Goal: Information Seeking & Learning: Compare options

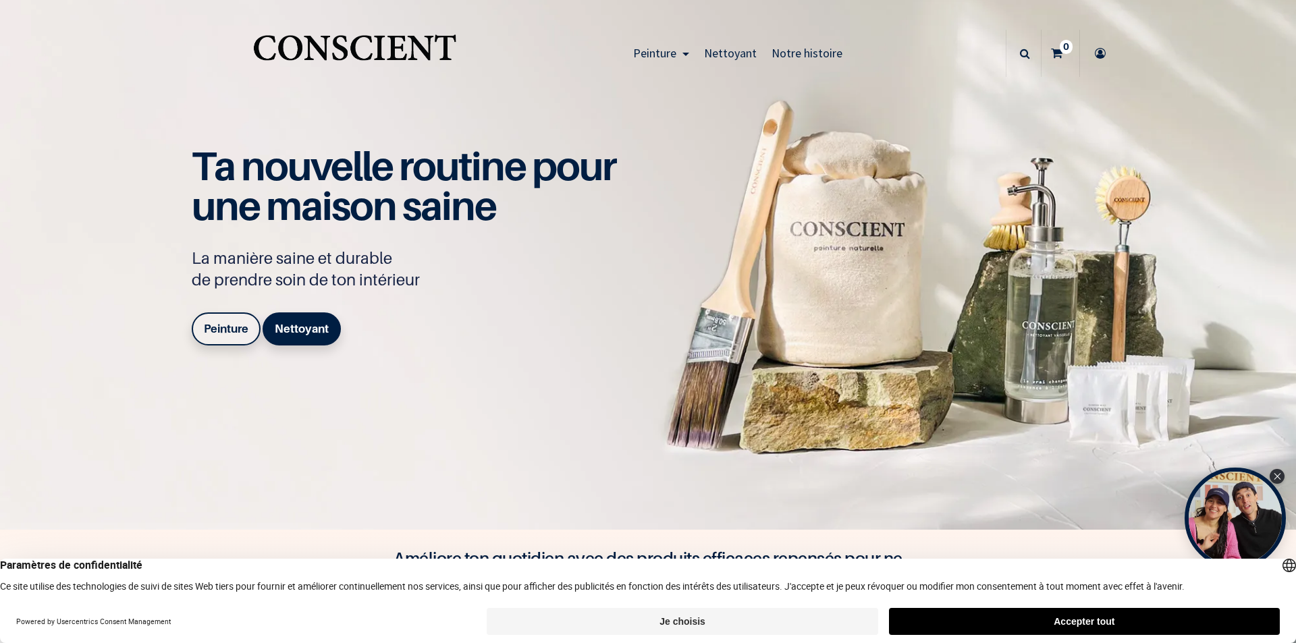
click at [227, 335] on link "Peinture" at bounding box center [226, 329] width 69 height 32
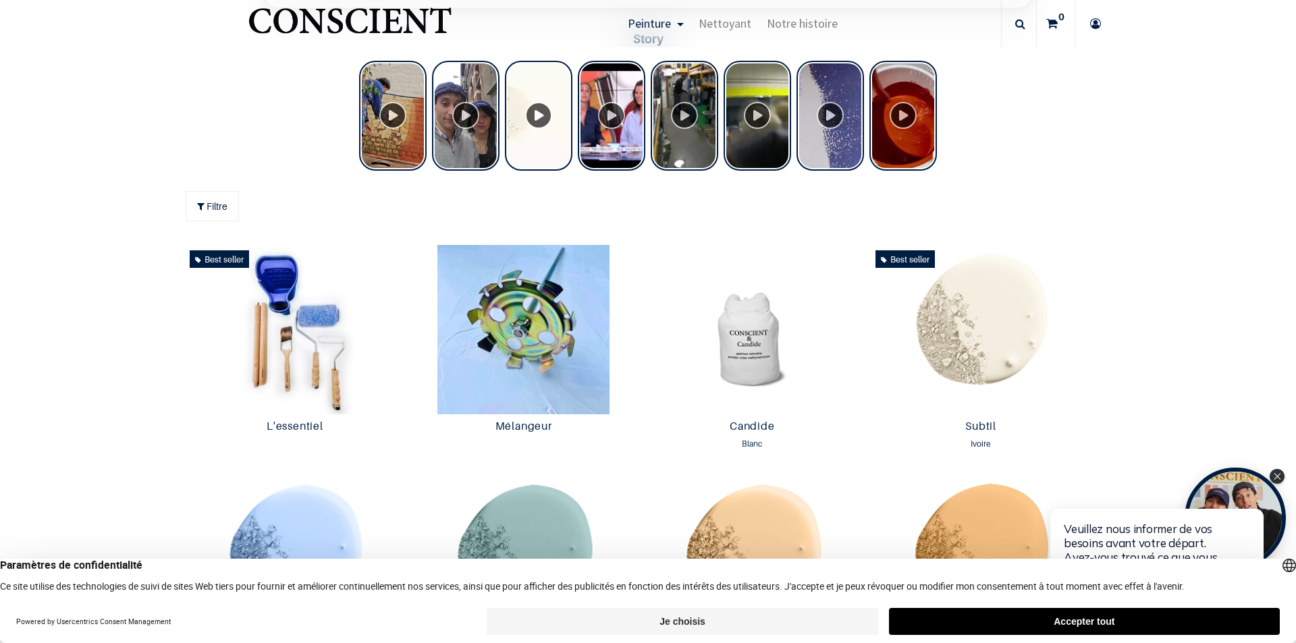
scroll to position [608, 0]
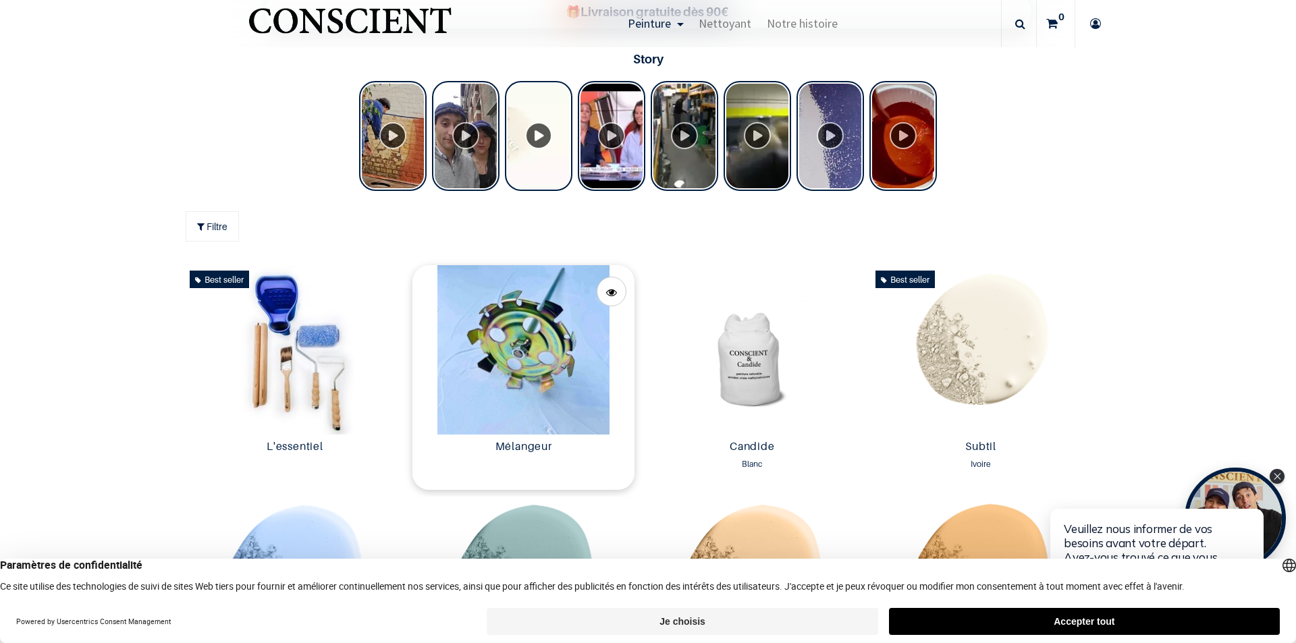
click at [514, 388] on img at bounding box center [523, 349] width 222 height 169
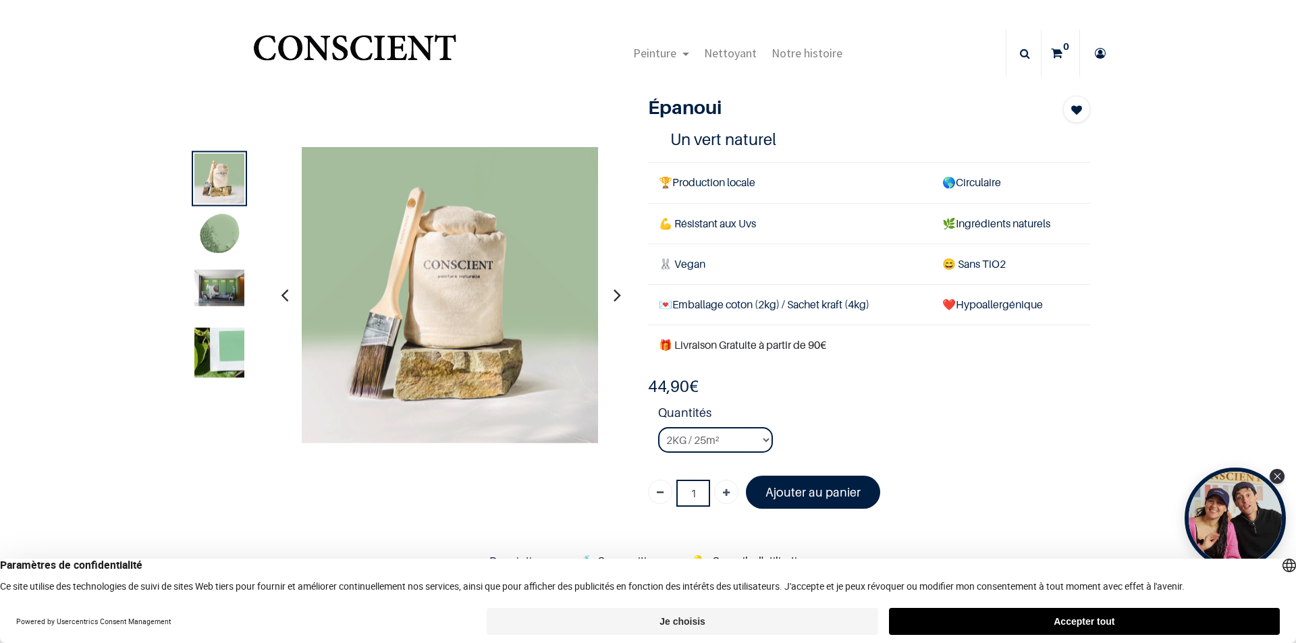
click at [228, 221] on img at bounding box center [219, 236] width 50 height 50
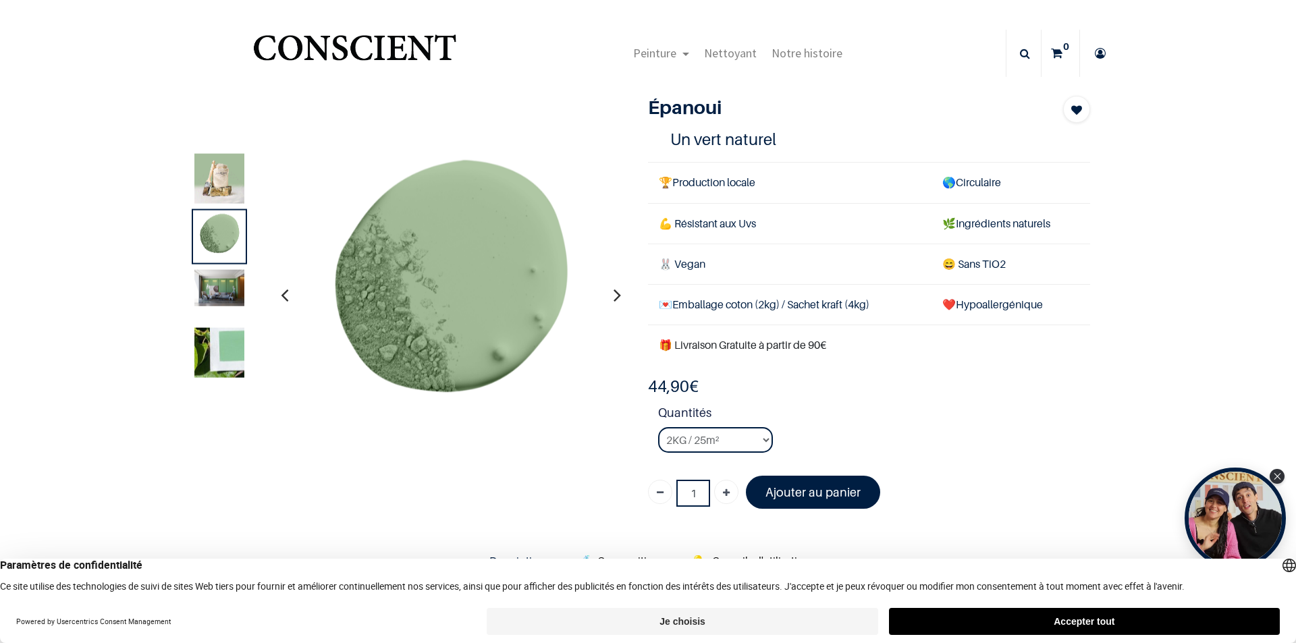
click at [229, 287] on img at bounding box center [219, 287] width 50 height 36
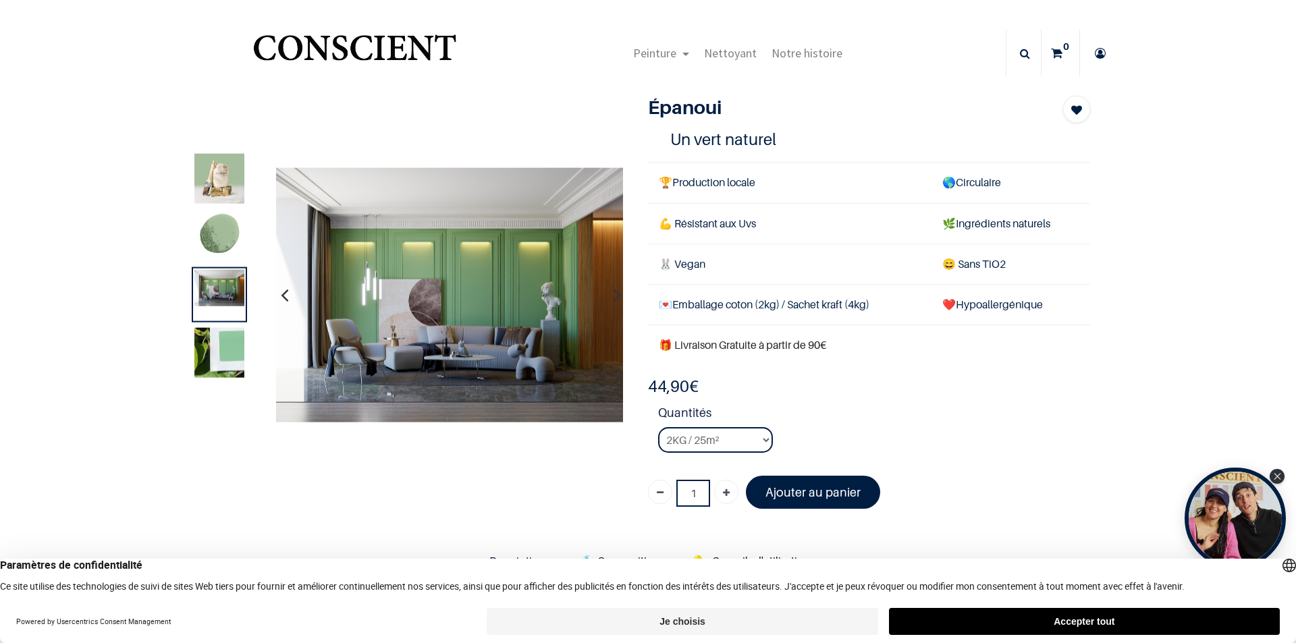
click at [235, 344] on img at bounding box center [219, 352] width 50 height 50
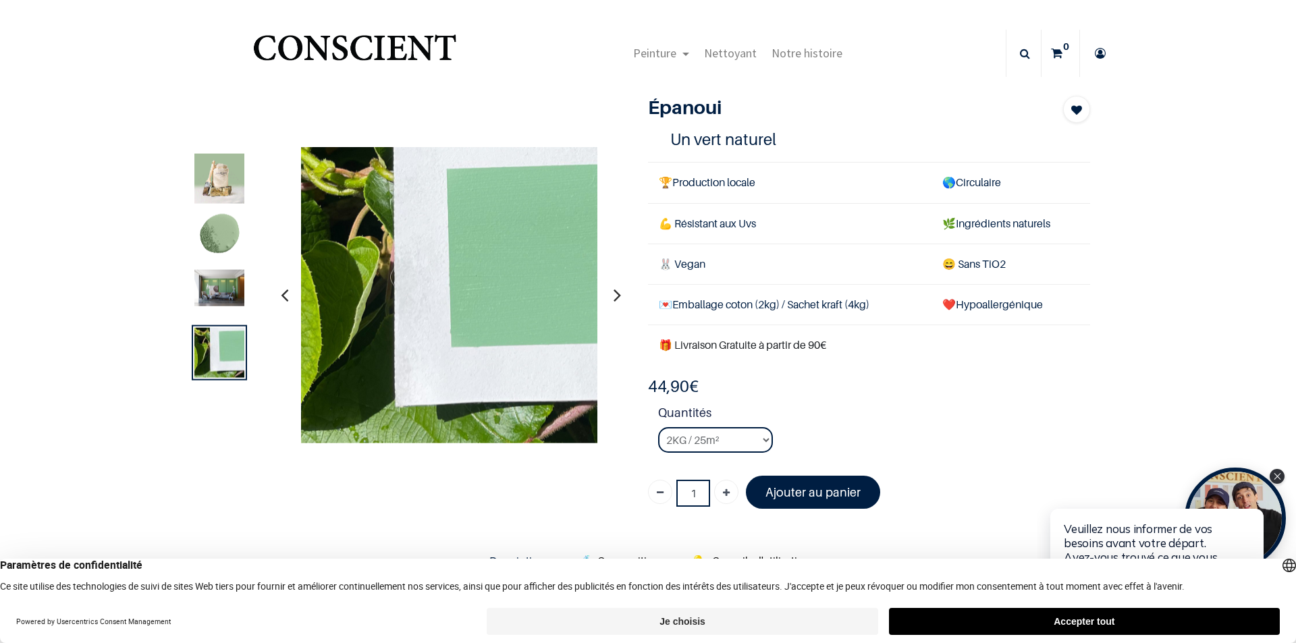
click at [215, 238] on img at bounding box center [219, 236] width 50 height 50
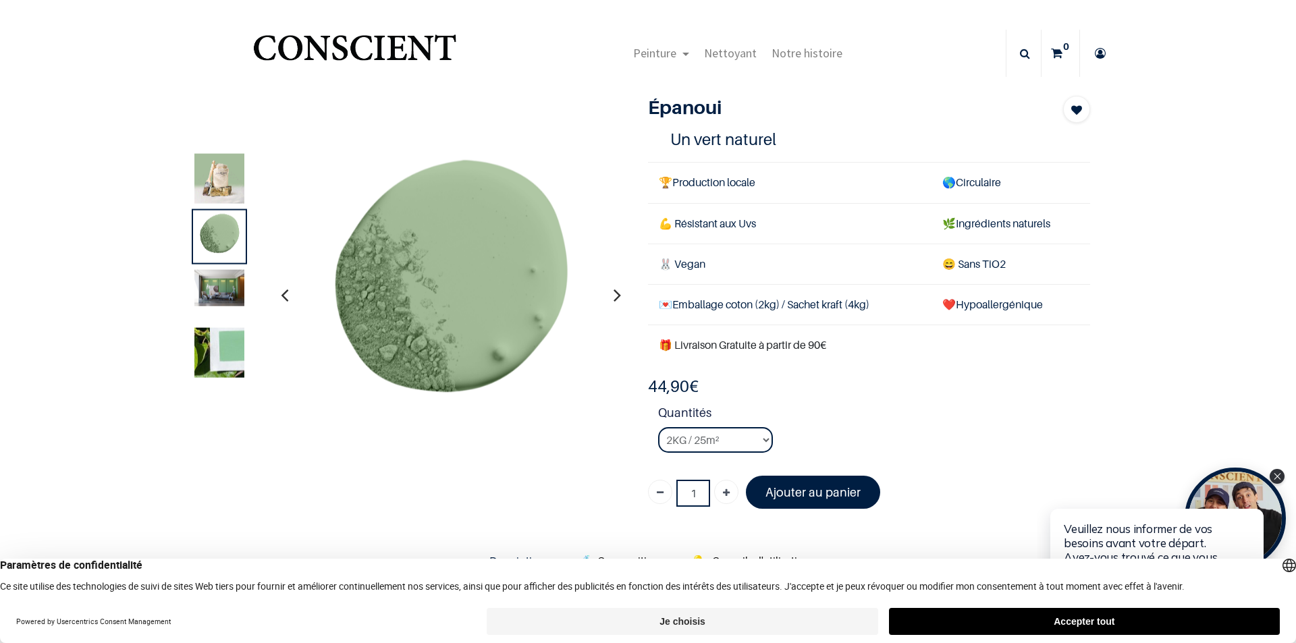
click at [213, 286] on img at bounding box center [219, 287] width 50 height 36
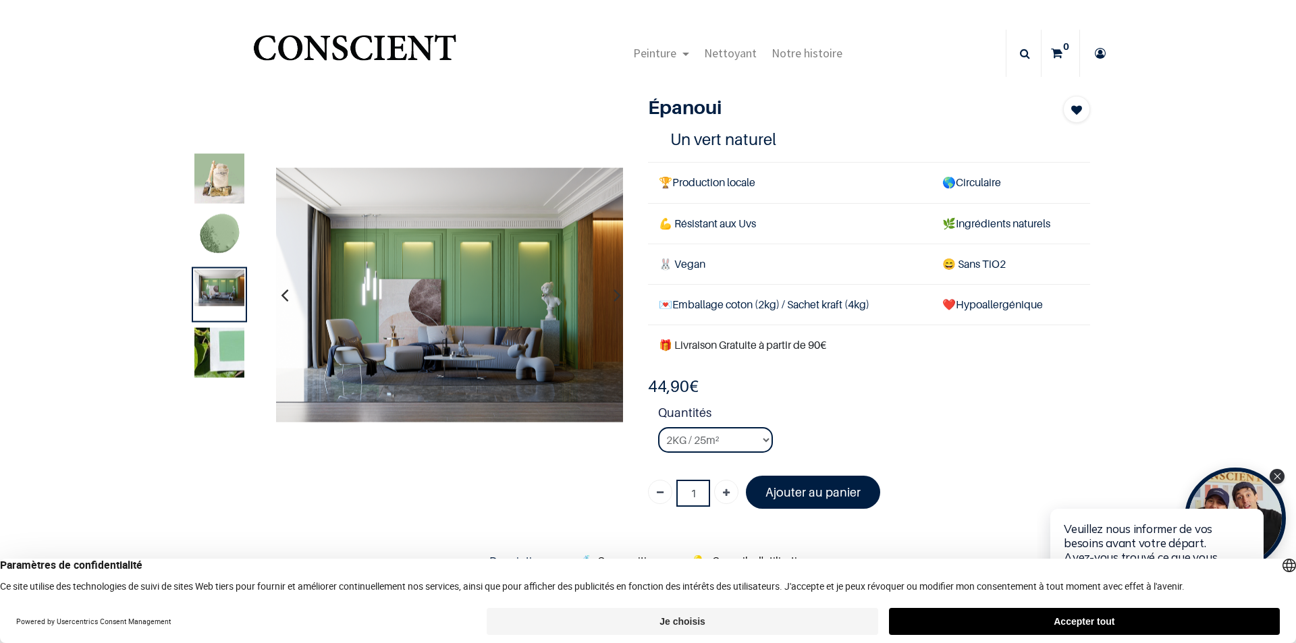
click at [215, 360] on img at bounding box center [219, 352] width 50 height 50
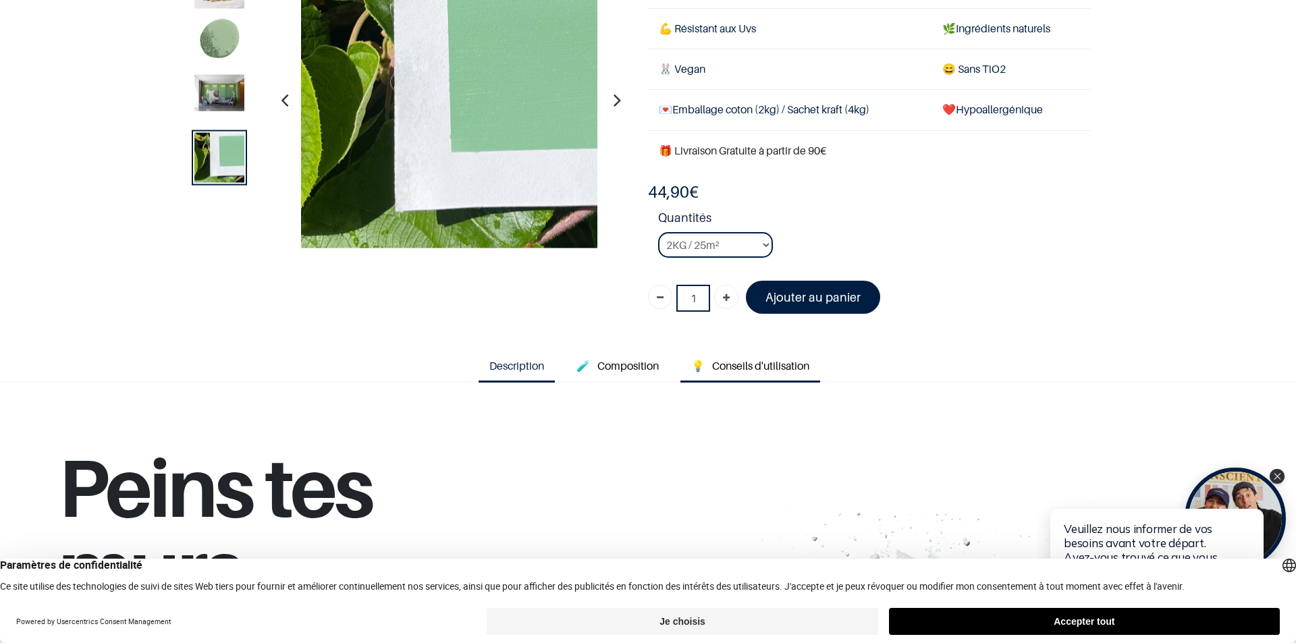
scroll to position [135, 0]
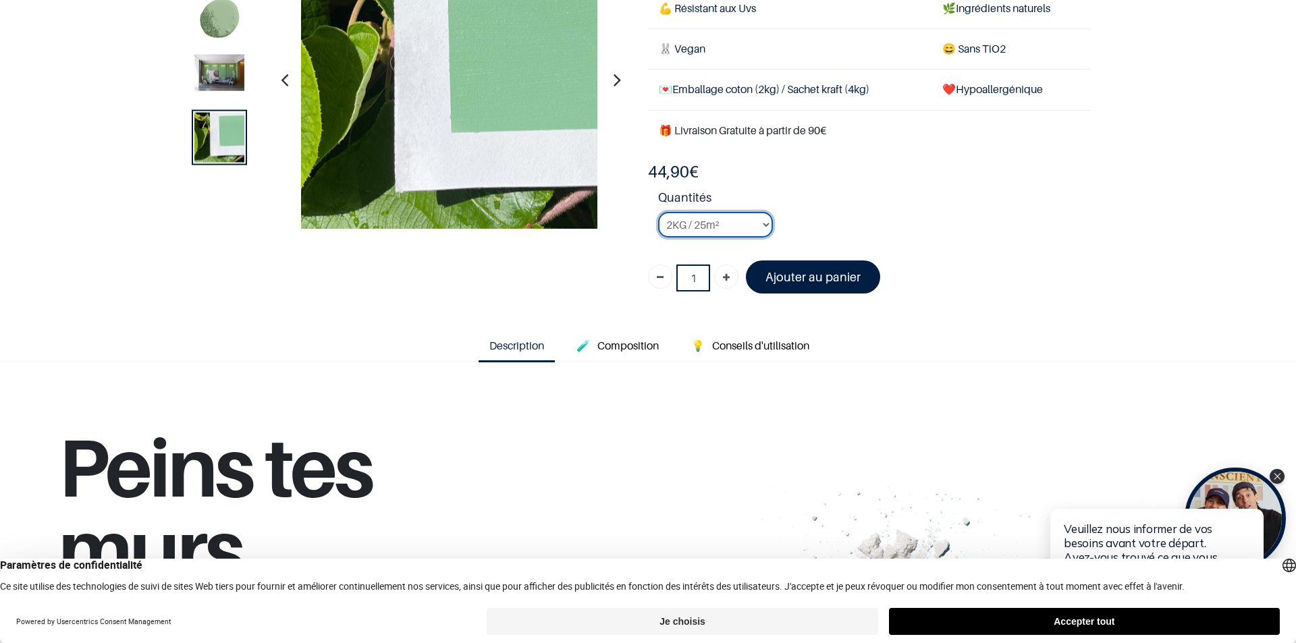
click at [757, 228] on select "2KG / 25m² 4KG / 50m² 8KG / 100m² Testeur" at bounding box center [715, 225] width 115 height 26
select select "106"
click at [658, 212] on select "2KG / 25m² 4KG / 50m² 8KG / 100m² Testeur" at bounding box center [715, 225] width 115 height 26
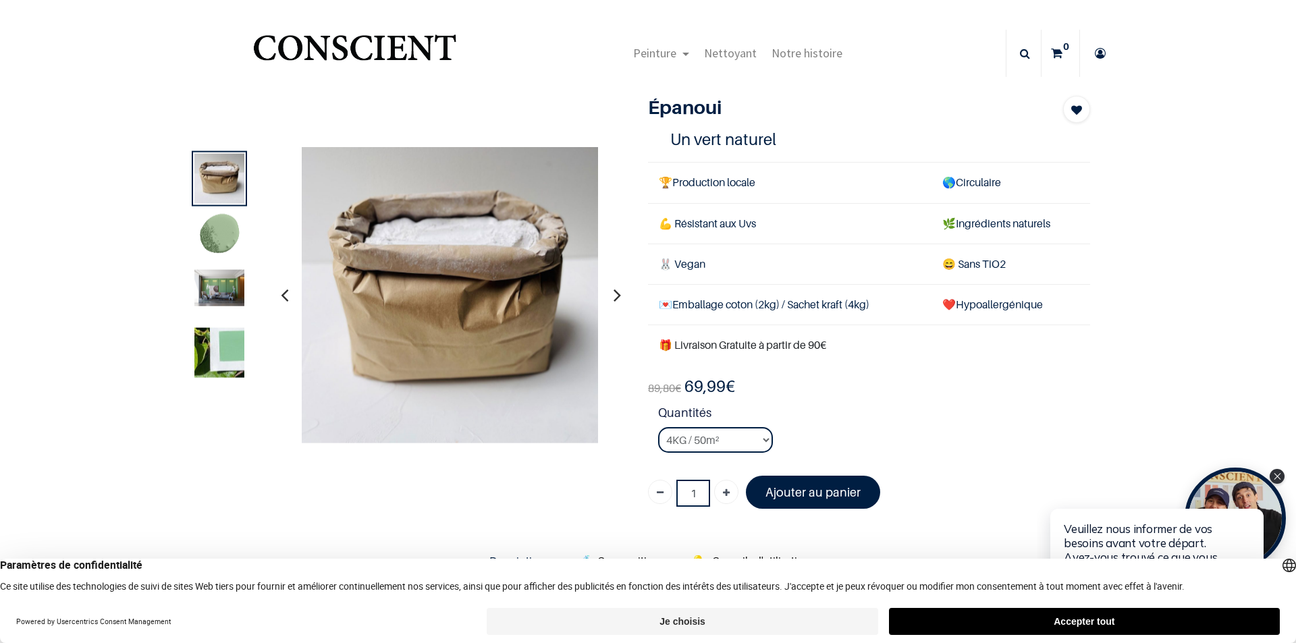
click at [202, 232] on img at bounding box center [219, 236] width 50 height 50
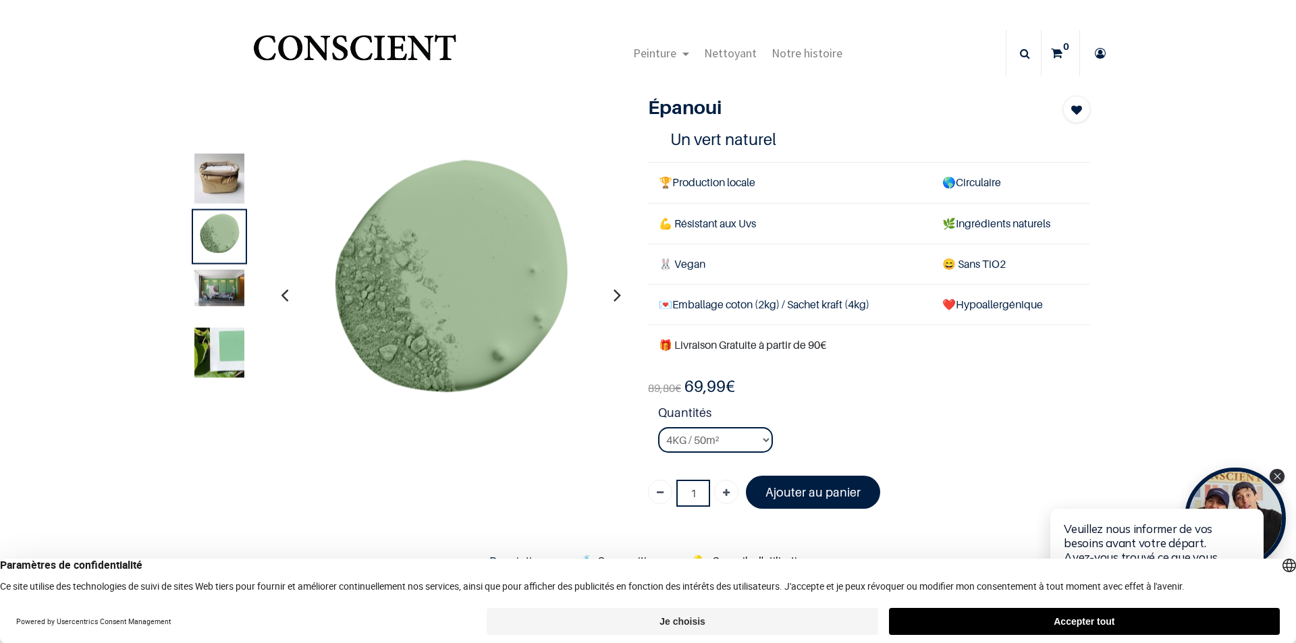
click at [218, 292] on img at bounding box center [219, 287] width 50 height 36
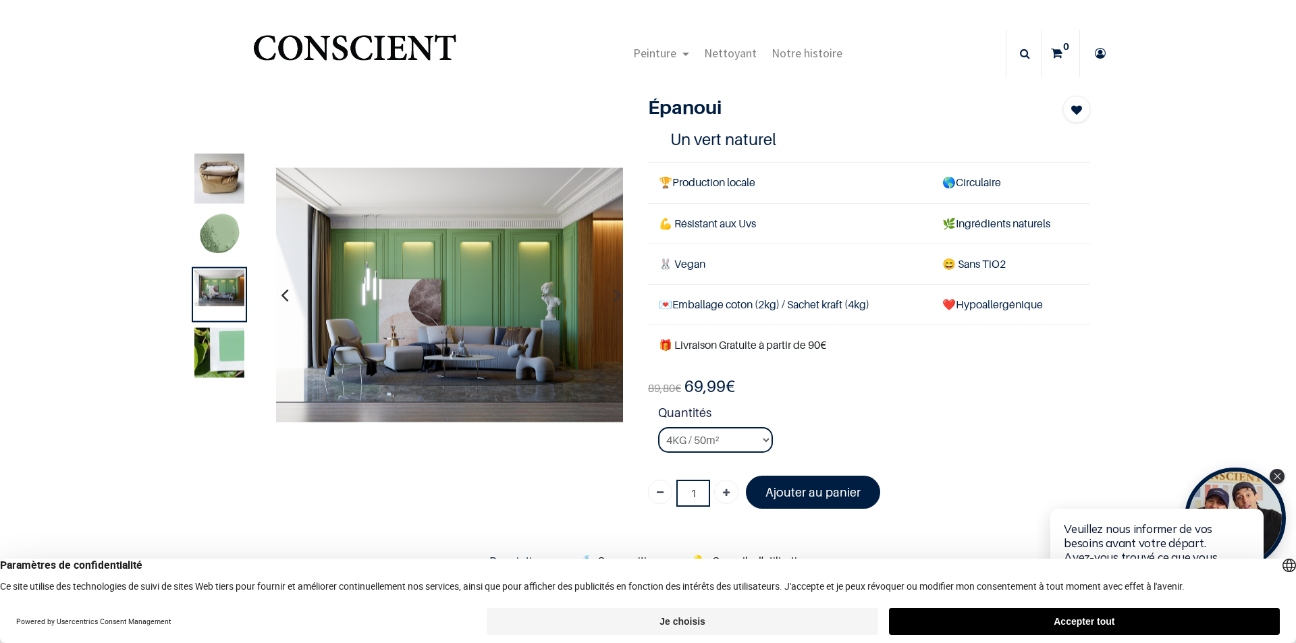
click at [215, 356] on img at bounding box center [219, 352] width 50 height 50
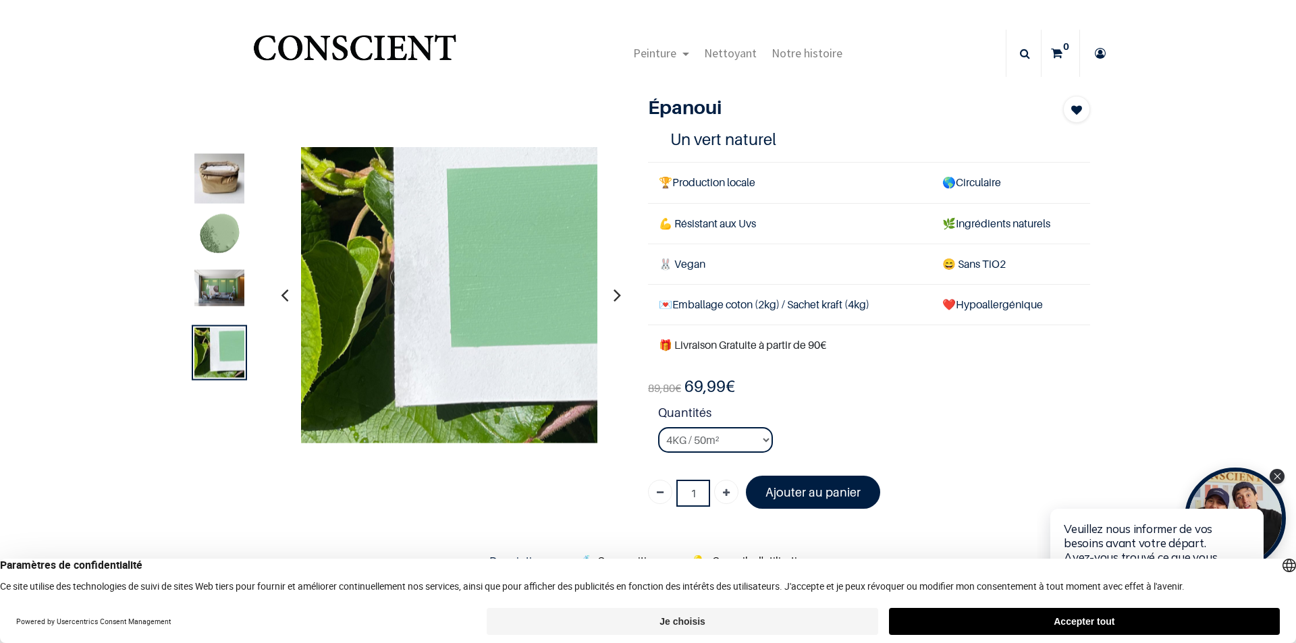
click at [208, 296] on img at bounding box center [219, 287] width 50 height 36
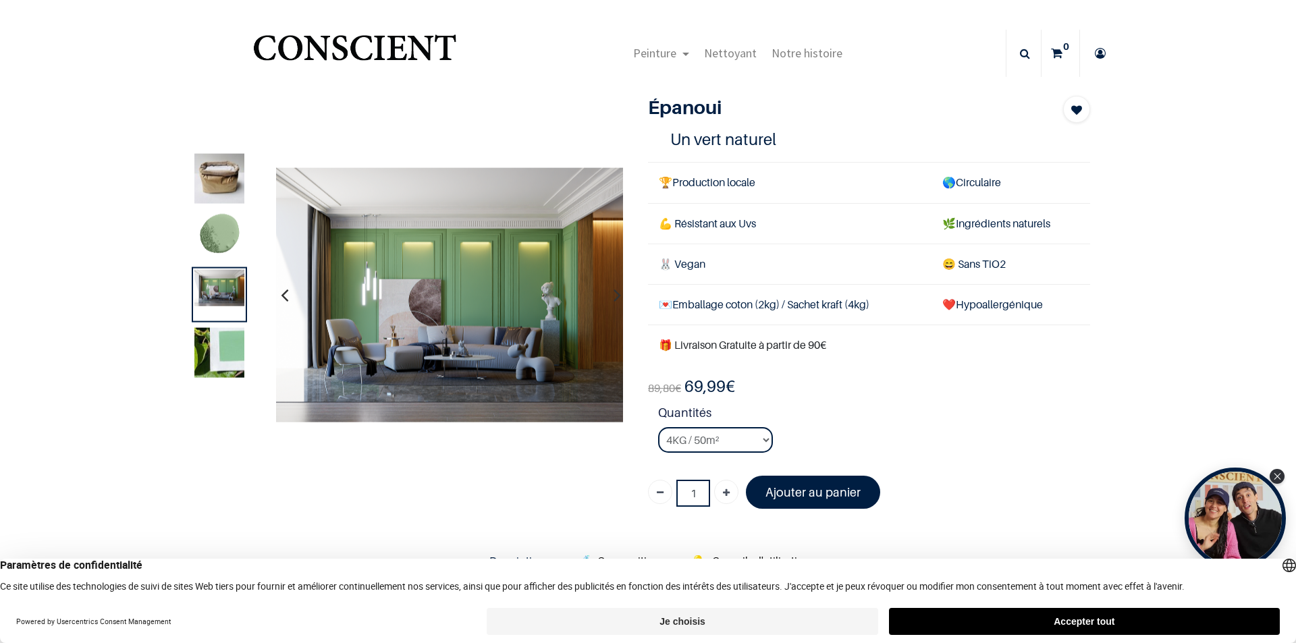
click at [229, 232] on img at bounding box center [219, 236] width 50 height 50
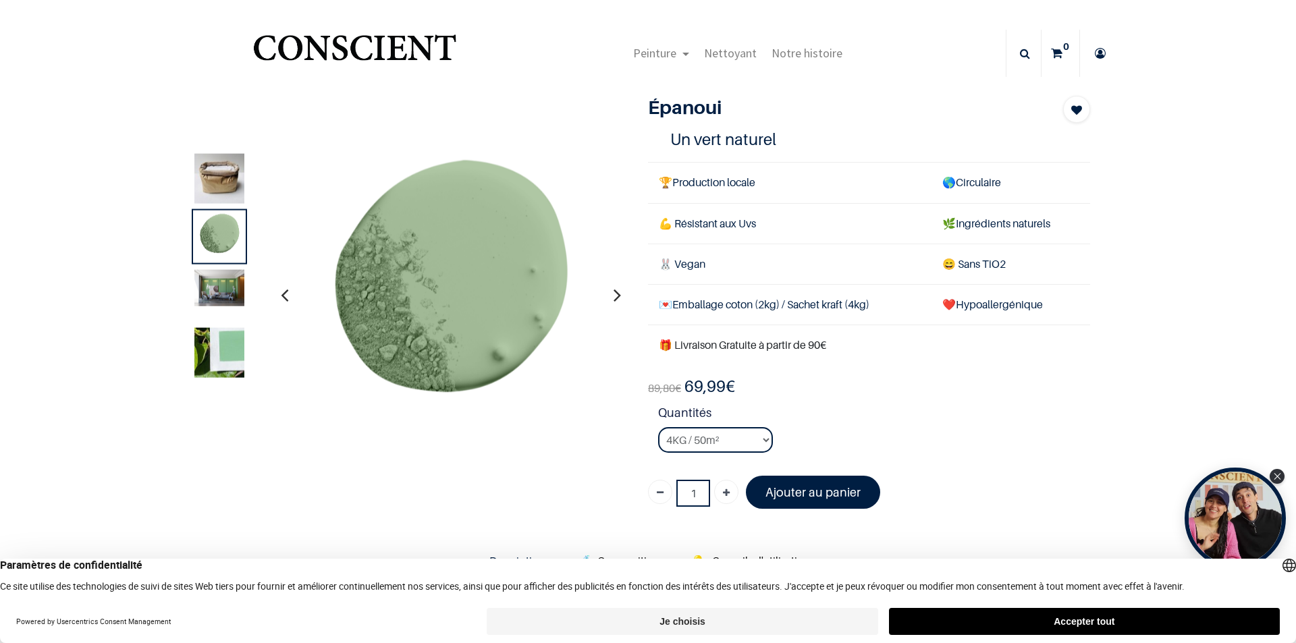
click at [208, 280] on img at bounding box center [219, 287] width 50 height 36
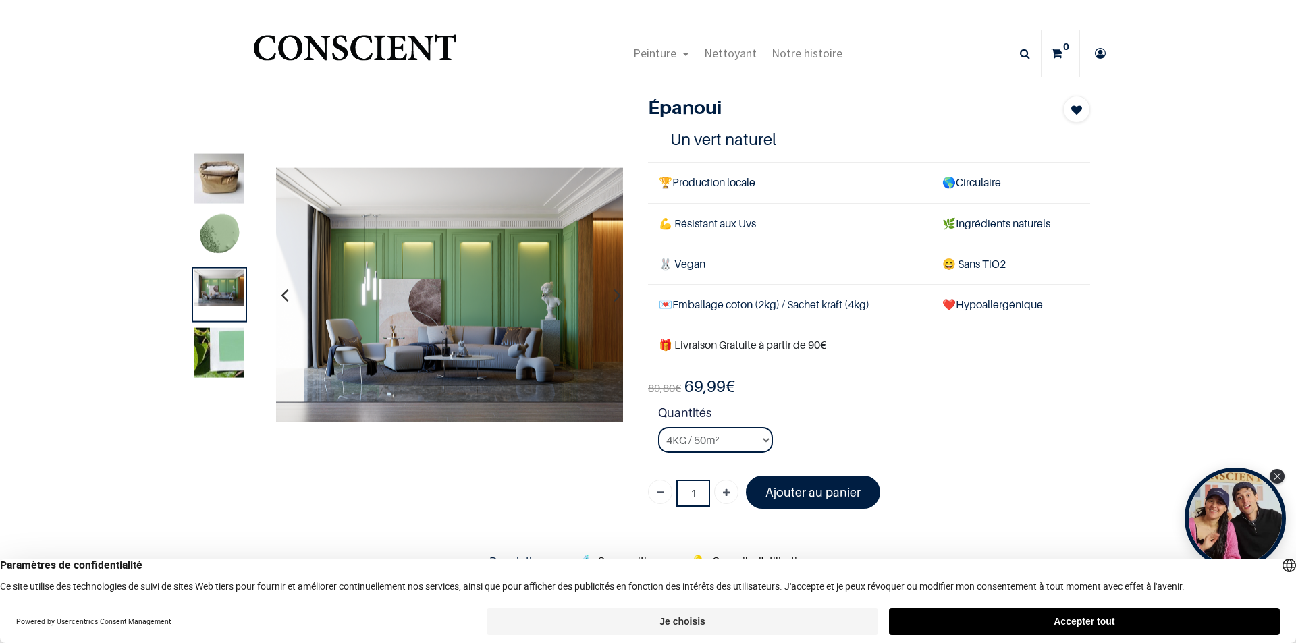
click at [230, 375] on img at bounding box center [219, 352] width 50 height 50
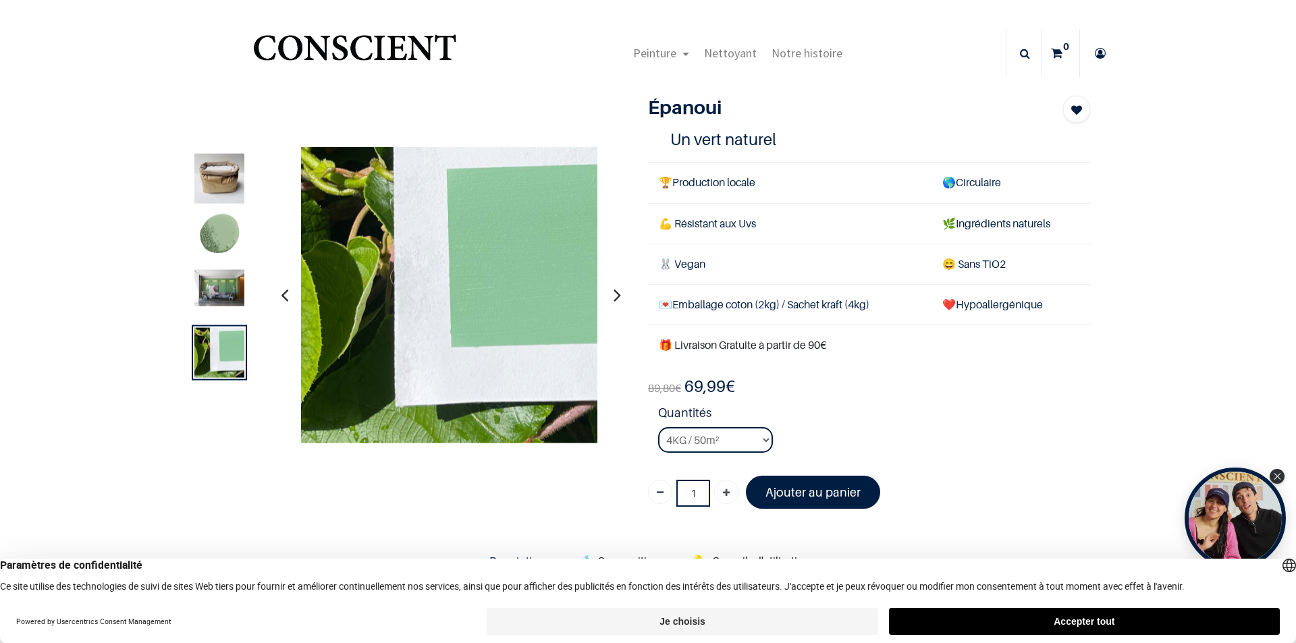
click at [219, 227] on img at bounding box center [219, 236] width 50 height 50
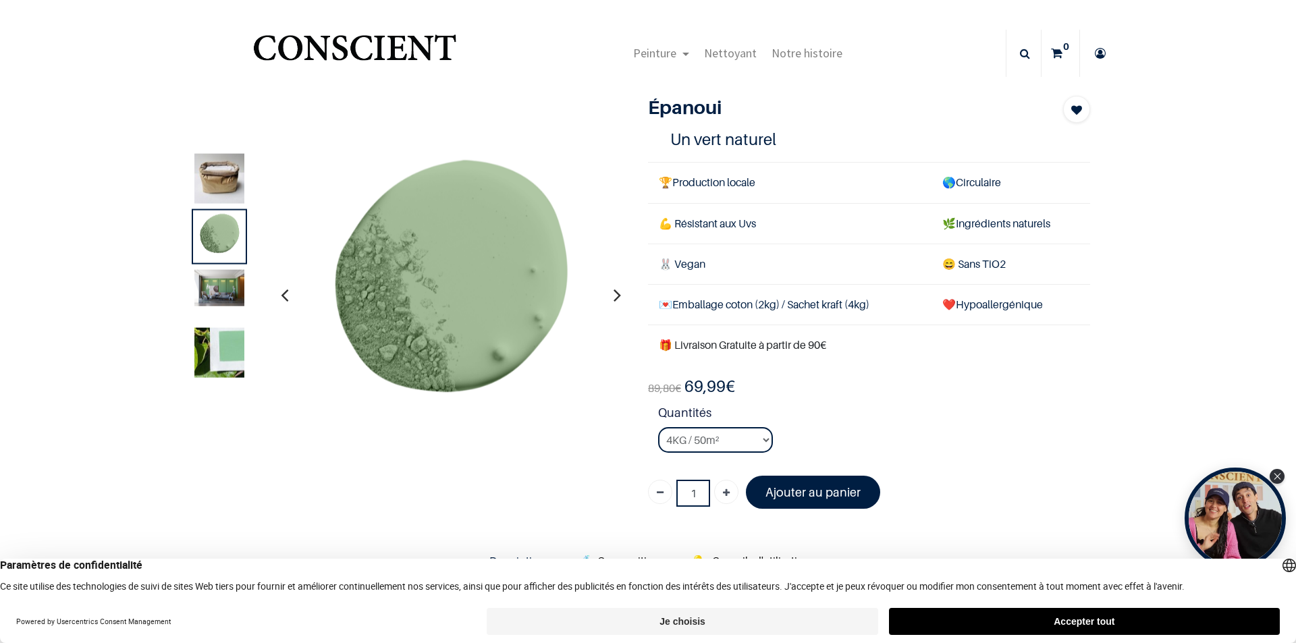
click at [215, 294] on img at bounding box center [219, 287] width 50 height 36
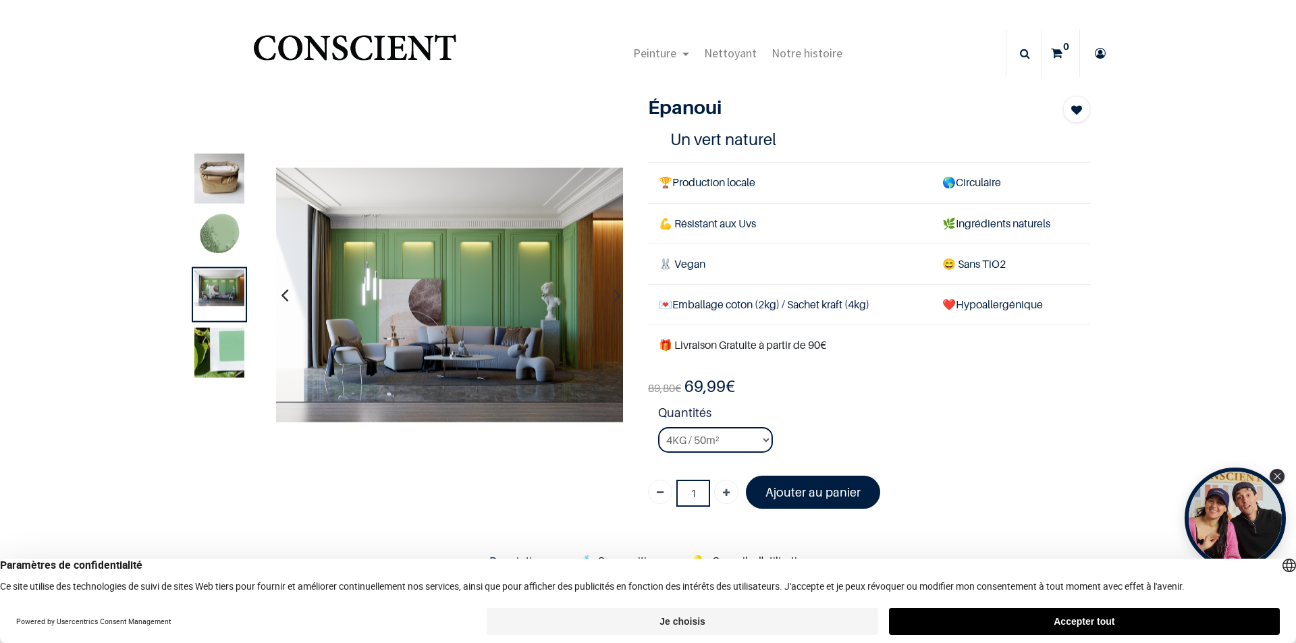
click at [217, 356] on img at bounding box center [219, 352] width 50 height 50
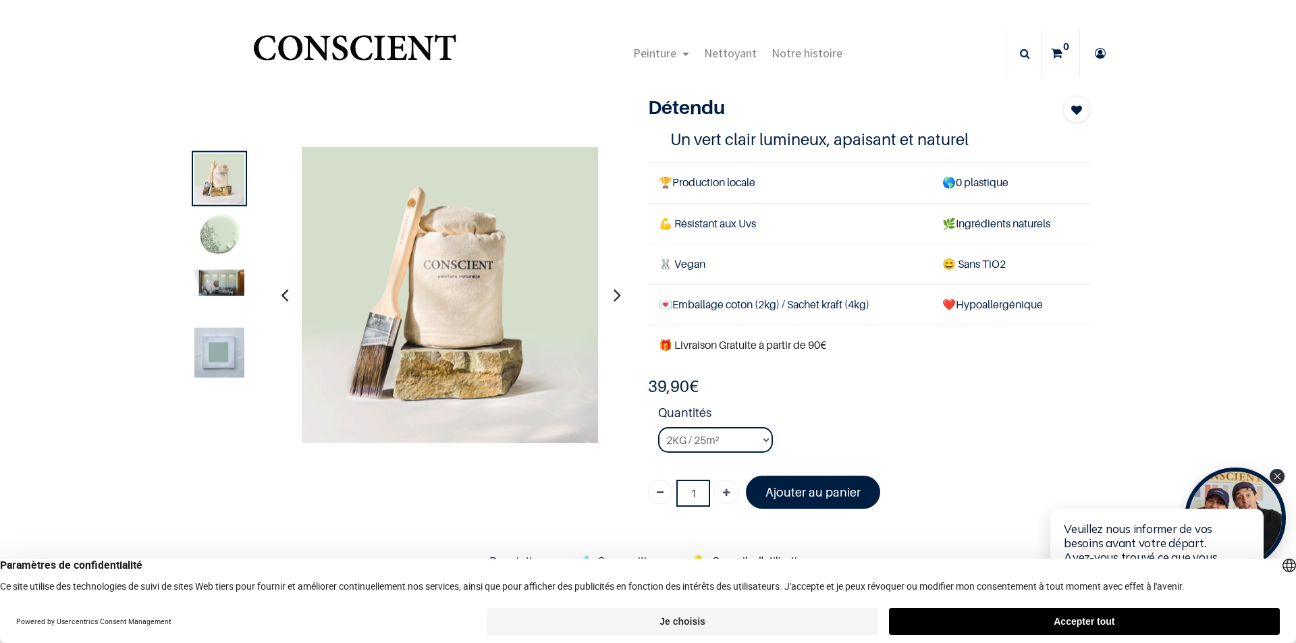
click at [214, 222] on img at bounding box center [219, 236] width 50 height 50
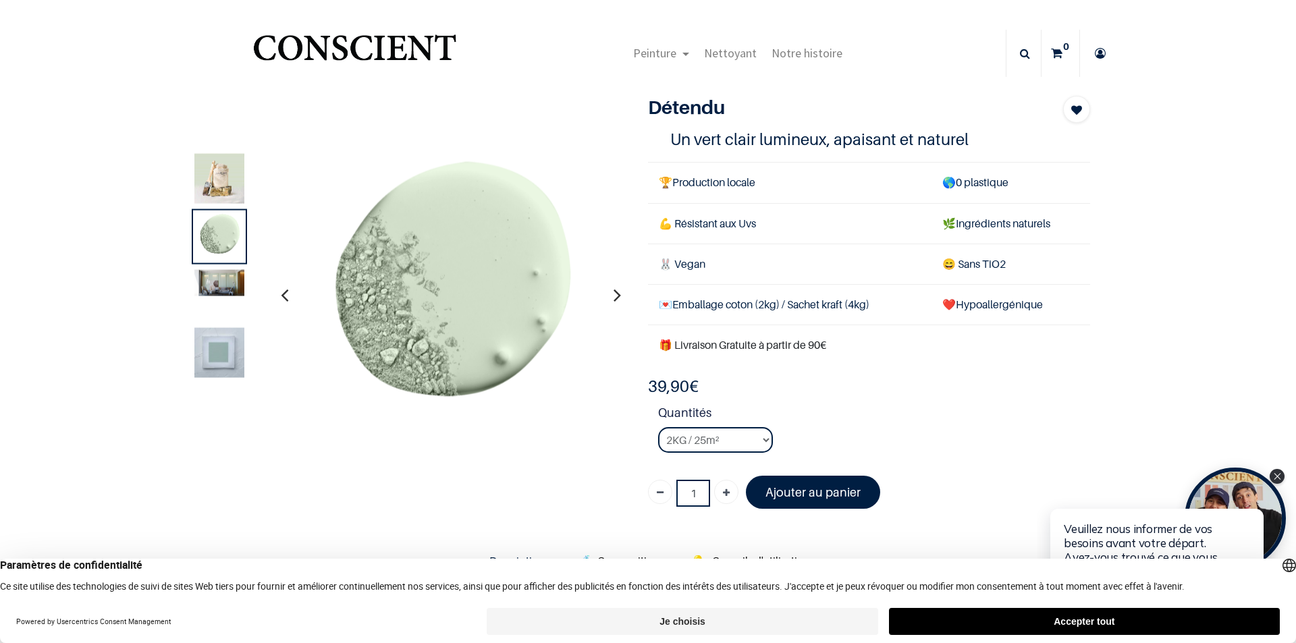
click at [218, 304] on div at bounding box center [219, 294] width 55 height 55
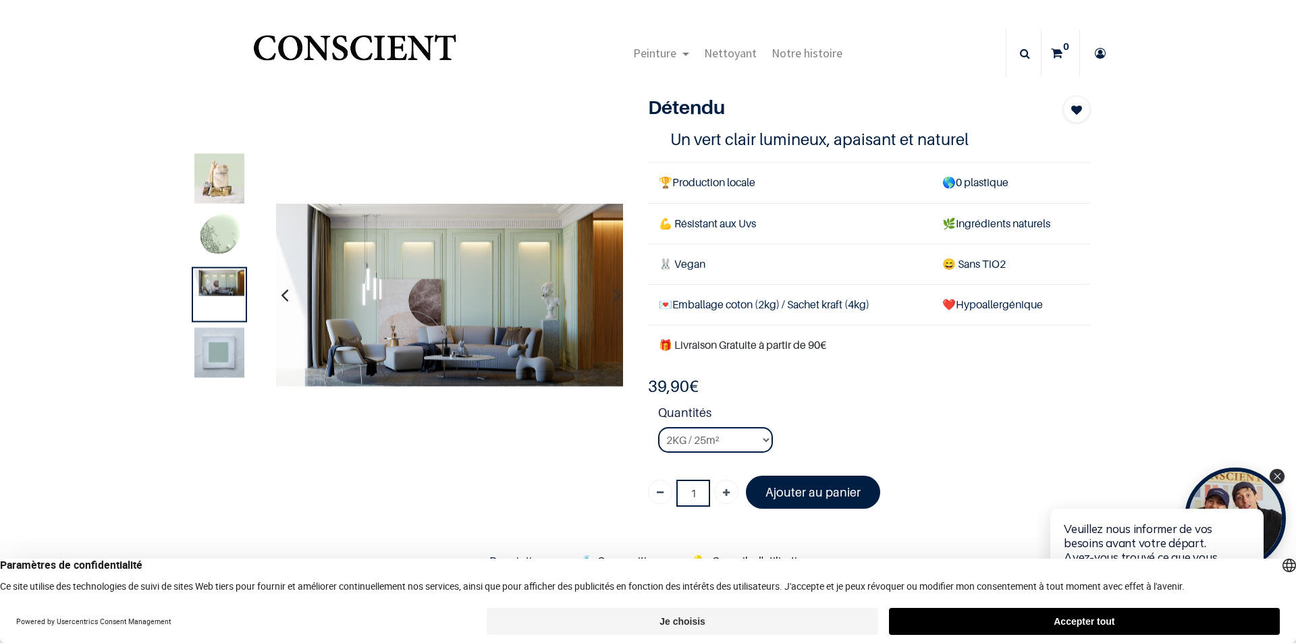
click at [221, 368] on img at bounding box center [219, 352] width 50 height 50
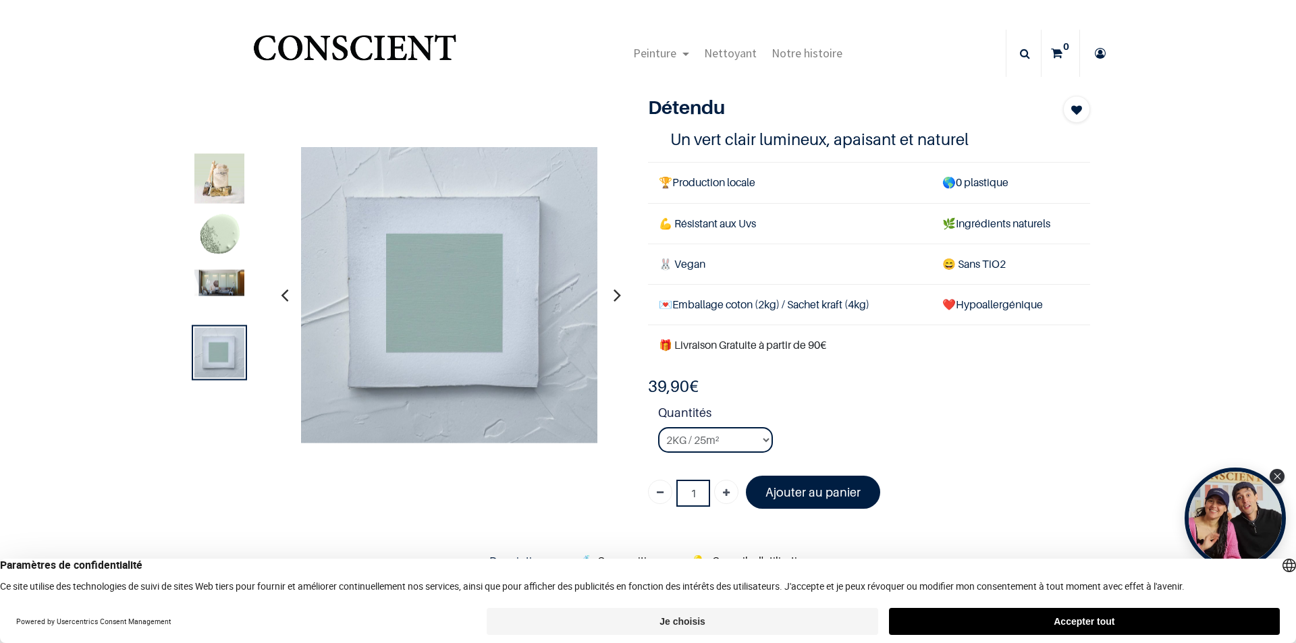
click at [225, 216] on img at bounding box center [219, 236] width 50 height 50
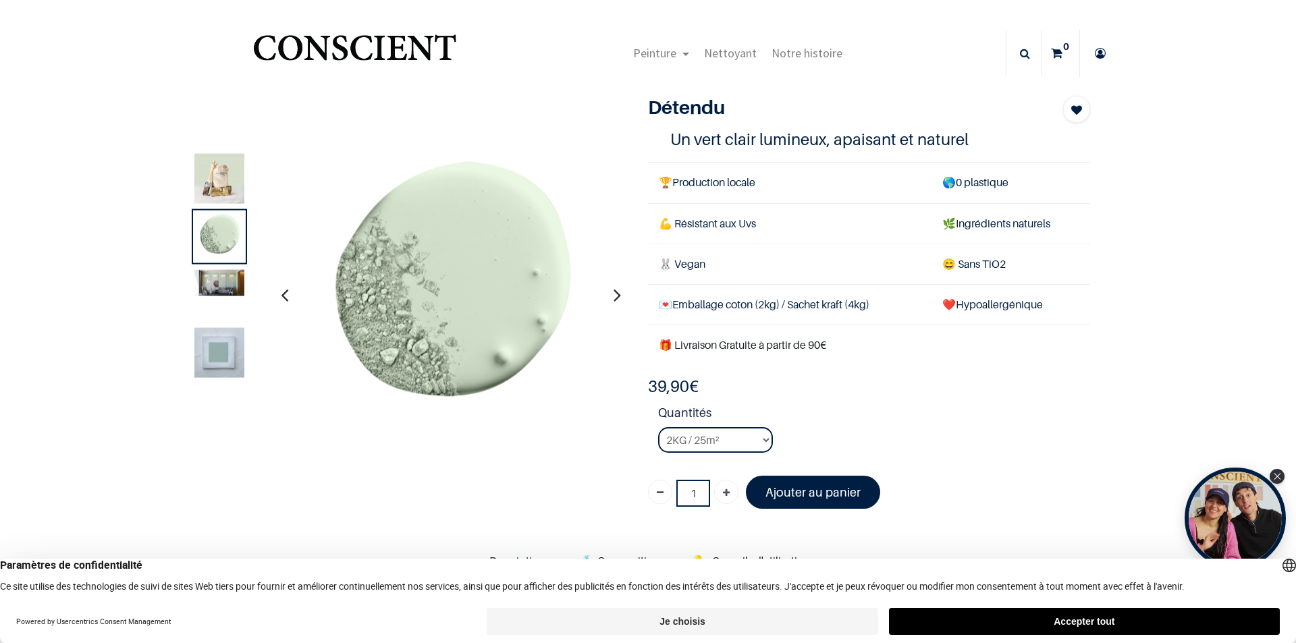
click at [217, 273] on img at bounding box center [219, 282] width 50 height 26
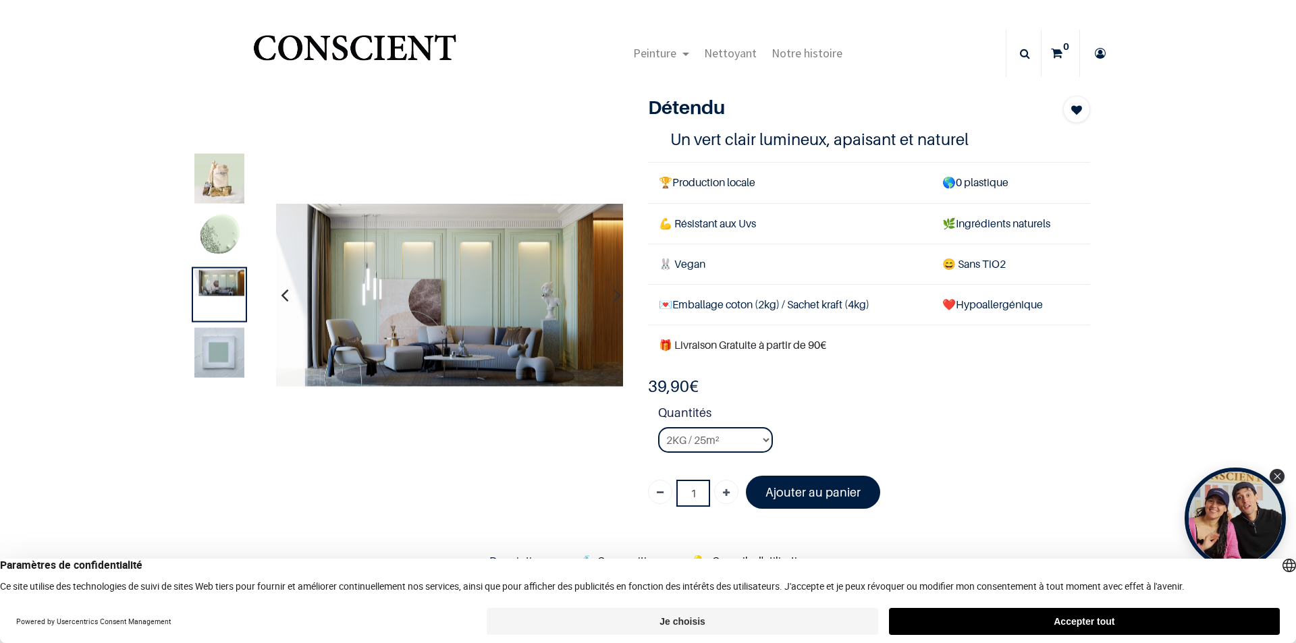
click at [227, 354] on img at bounding box center [219, 352] width 50 height 50
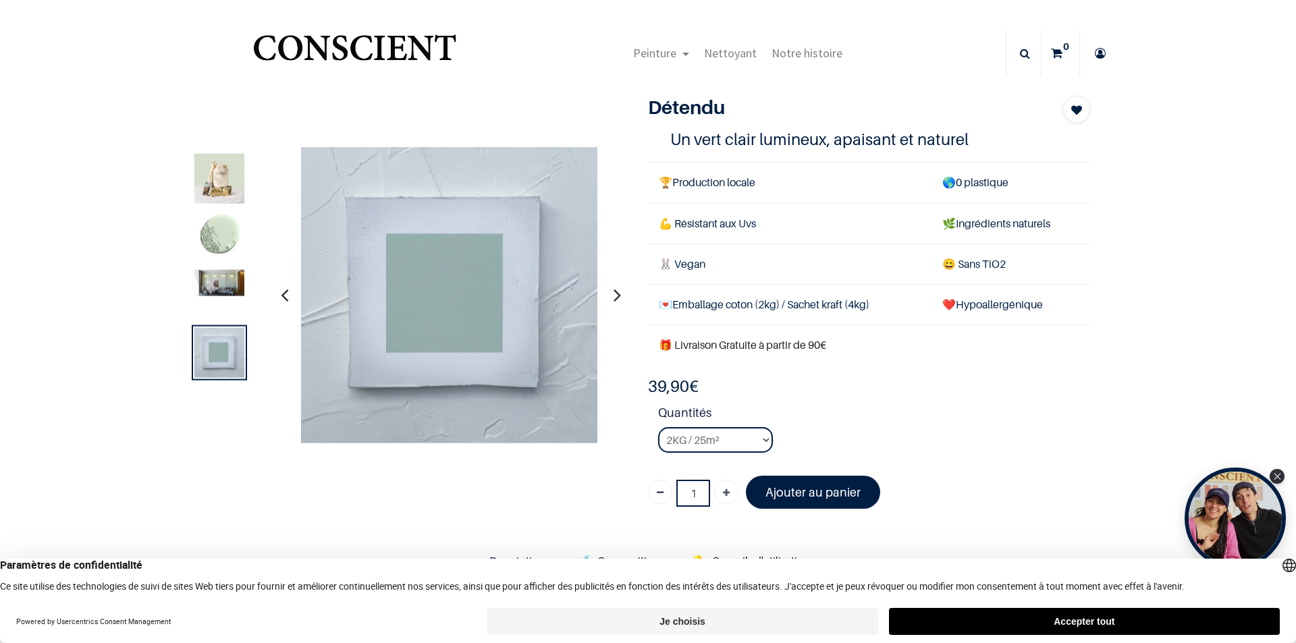
click at [222, 231] on img at bounding box center [219, 236] width 50 height 50
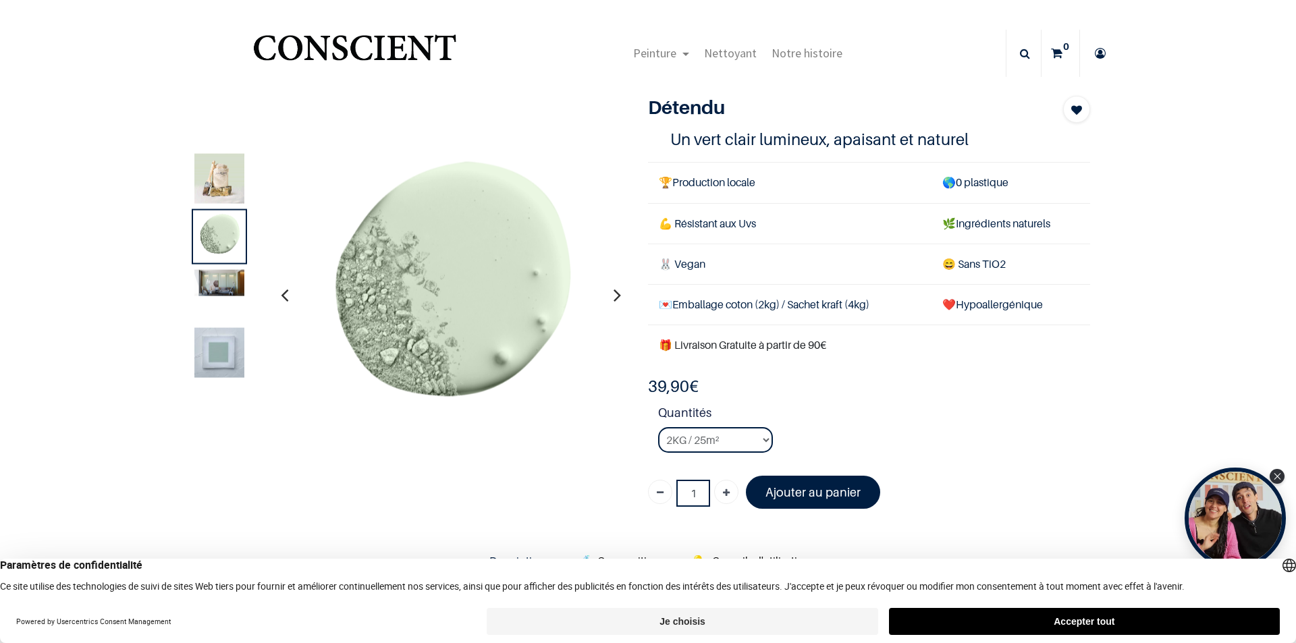
click at [231, 288] on img at bounding box center [219, 282] width 50 height 26
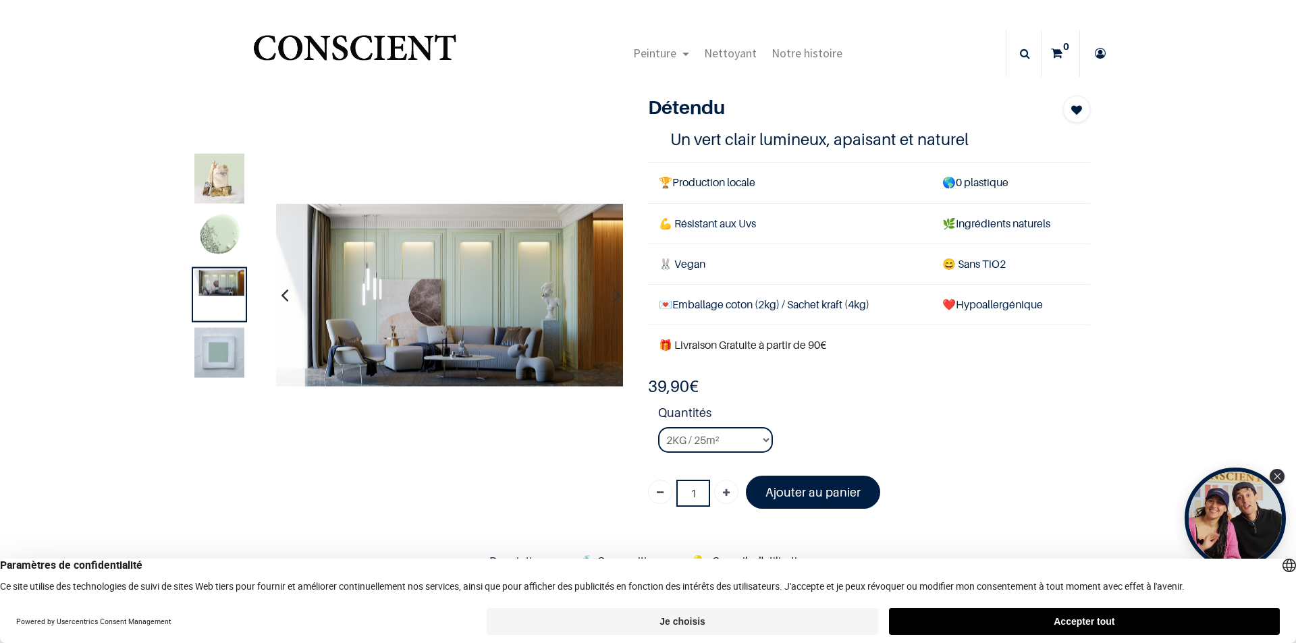
click at [223, 341] on img at bounding box center [219, 352] width 50 height 50
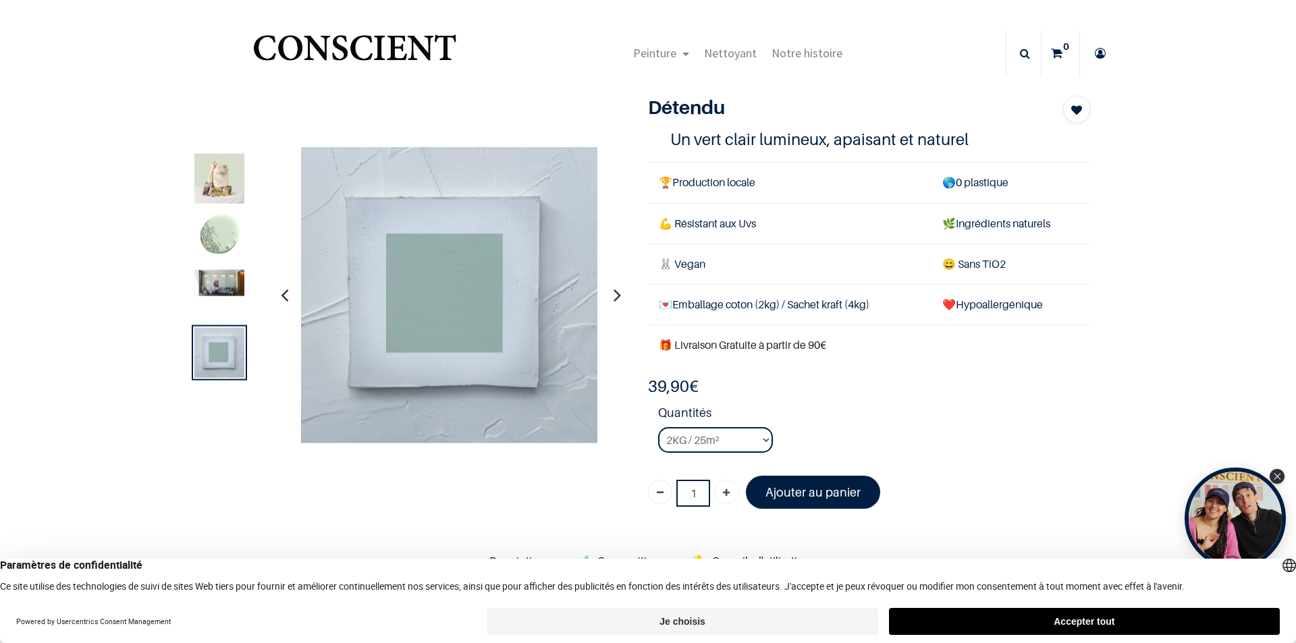
click at [205, 219] on img at bounding box center [219, 236] width 50 height 50
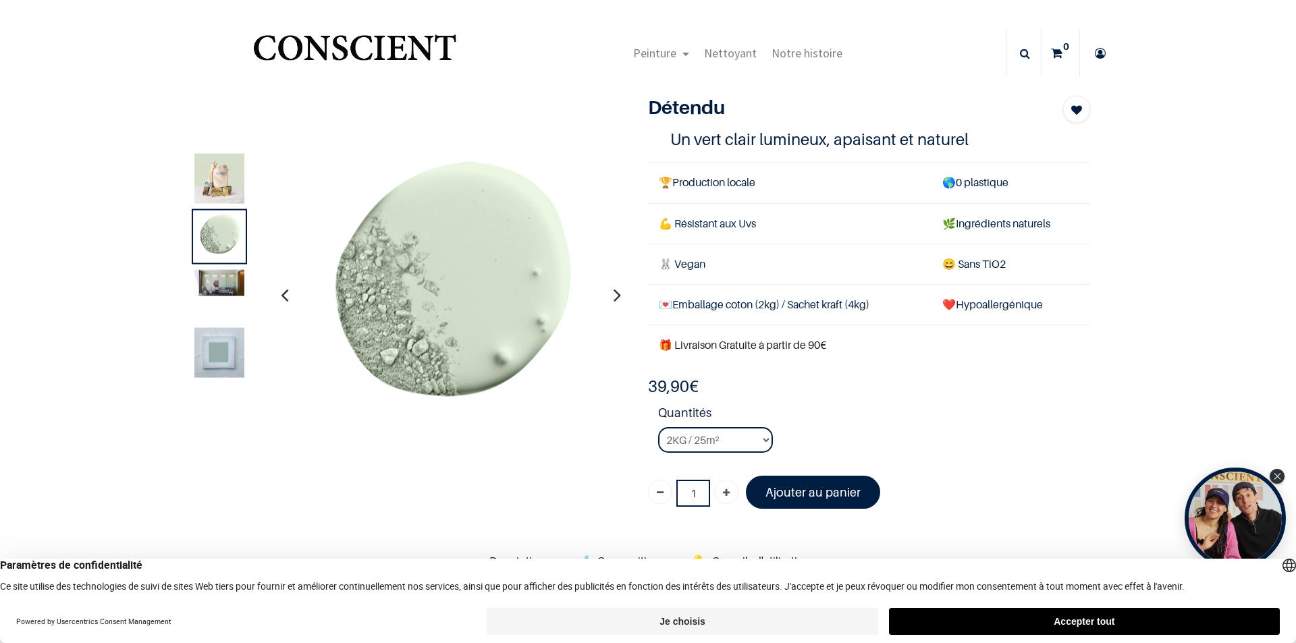
click at [226, 292] on img at bounding box center [219, 282] width 50 height 26
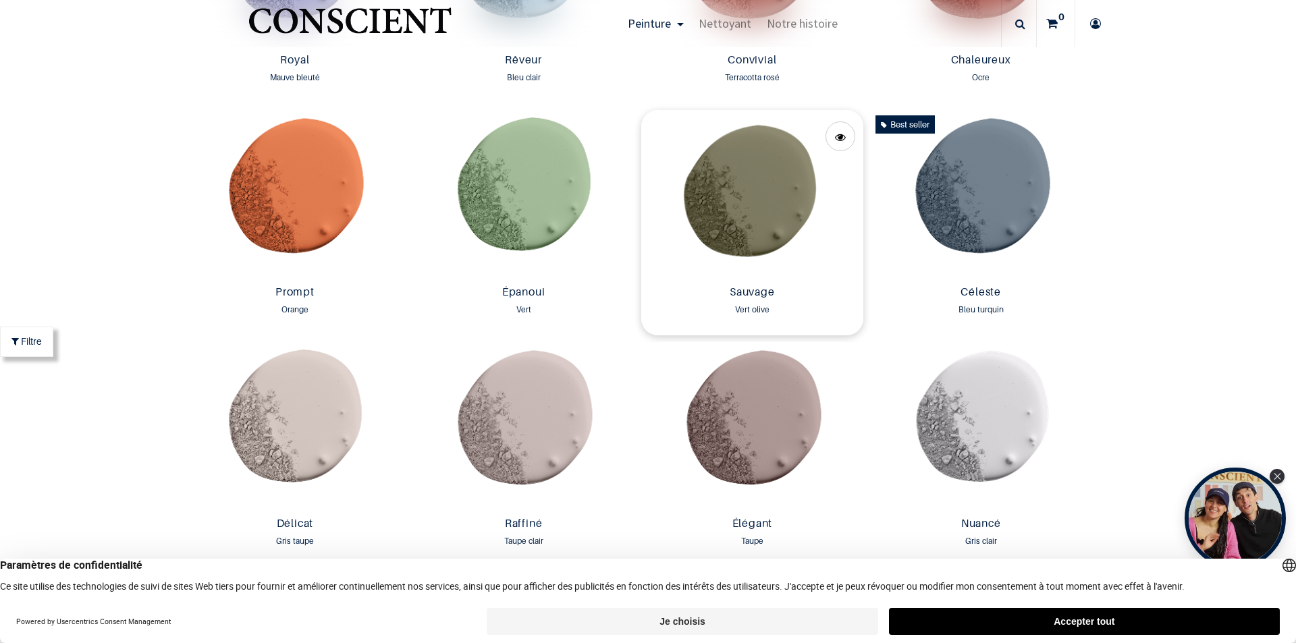
scroll to position [1891, 0]
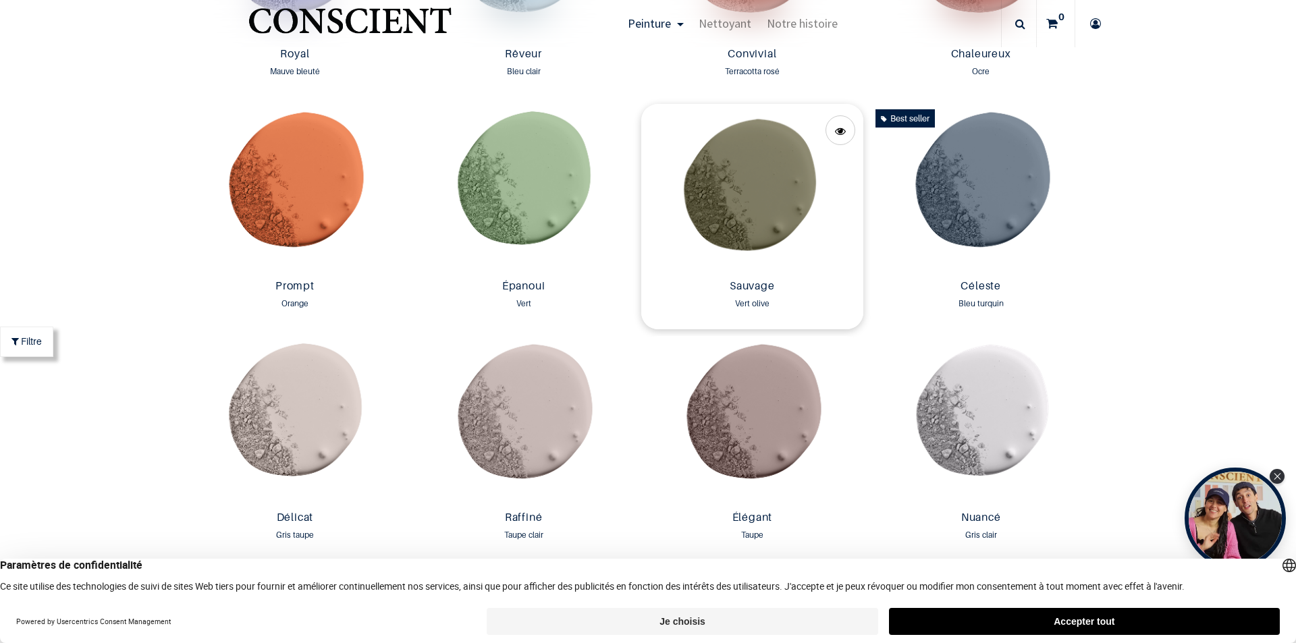
click at [726, 213] on img at bounding box center [752, 188] width 222 height 169
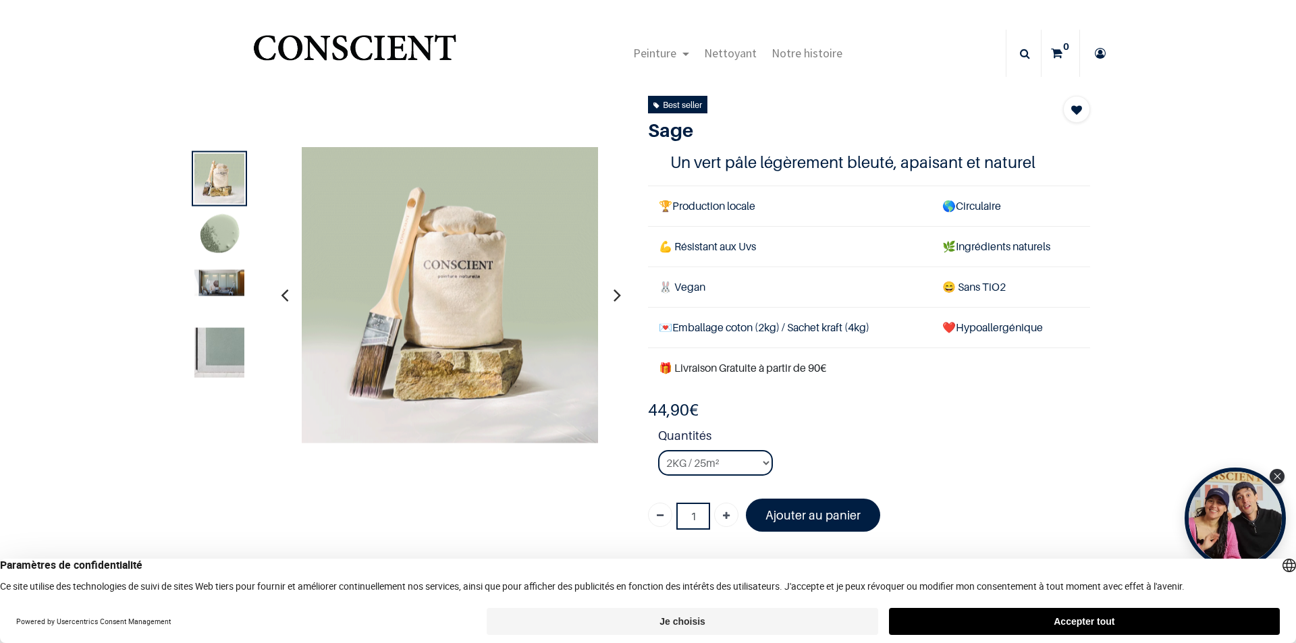
click at [213, 236] on img at bounding box center [219, 236] width 50 height 50
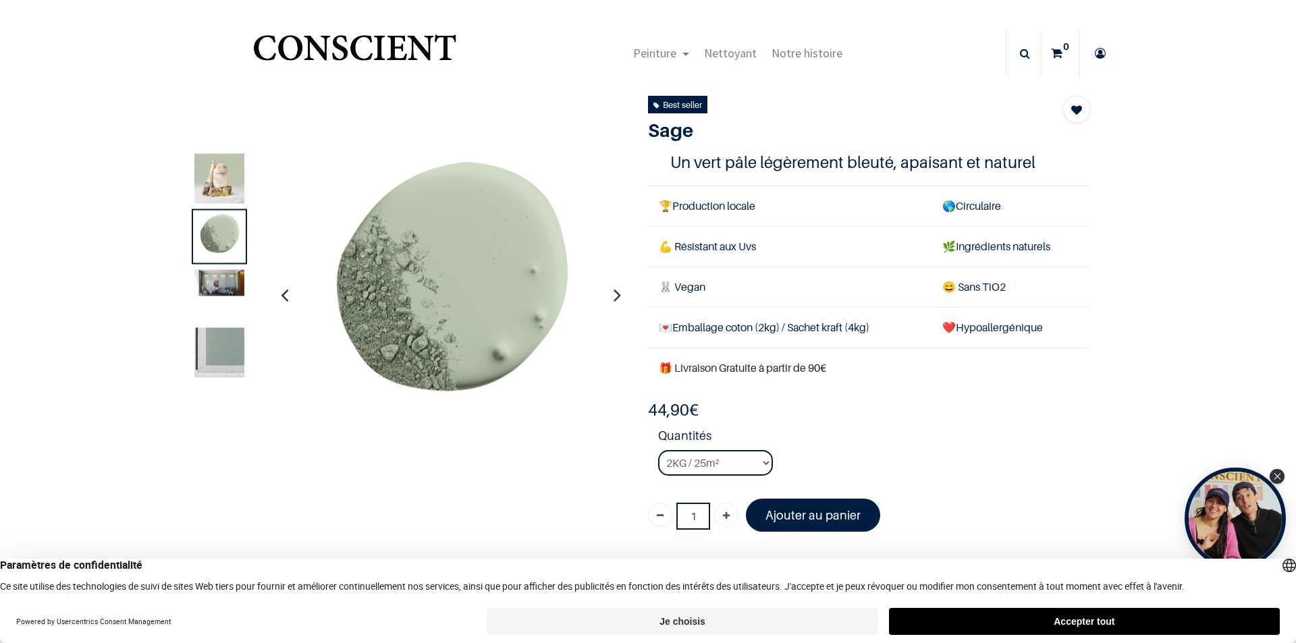
click at [222, 286] on img at bounding box center [219, 282] width 50 height 26
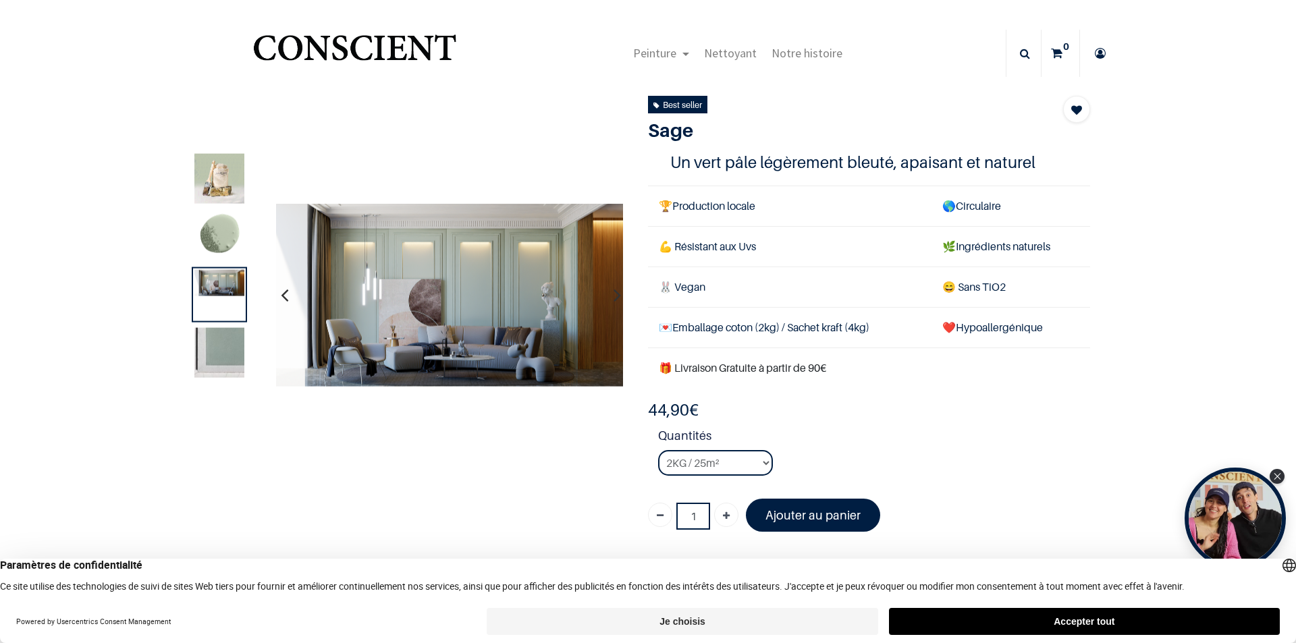
click at [219, 354] on img at bounding box center [219, 352] width 50 height 50
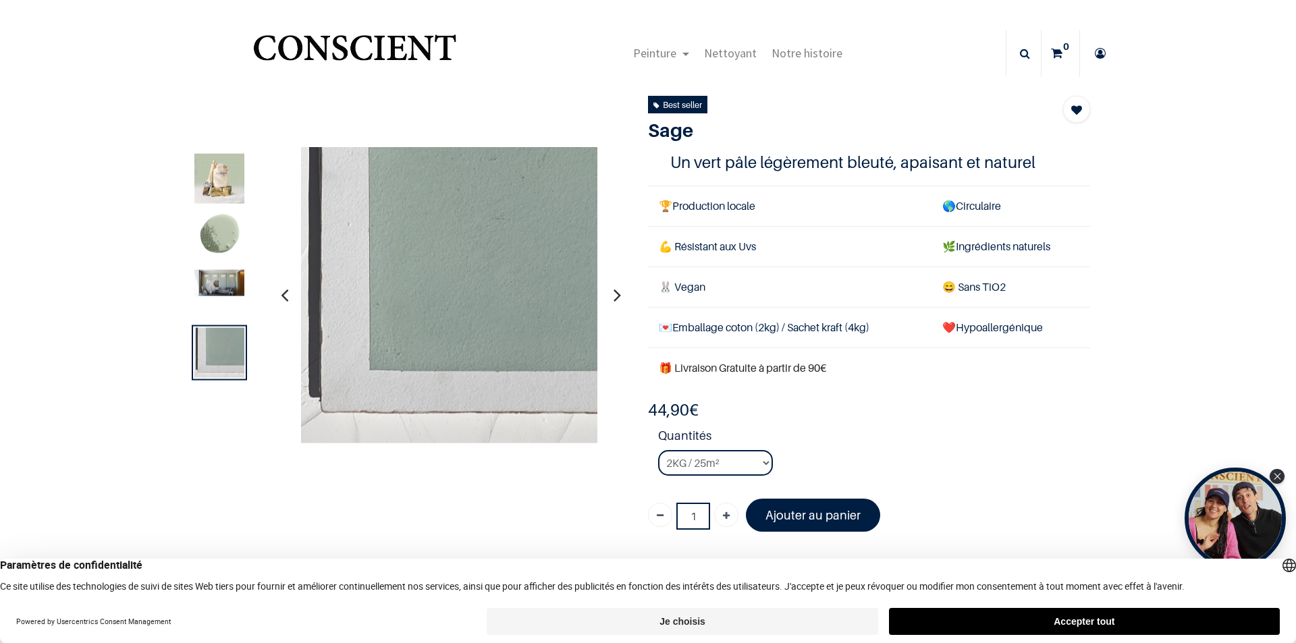
click at [214, 225] on img at bounding box center [219, 236] width 50 height 50
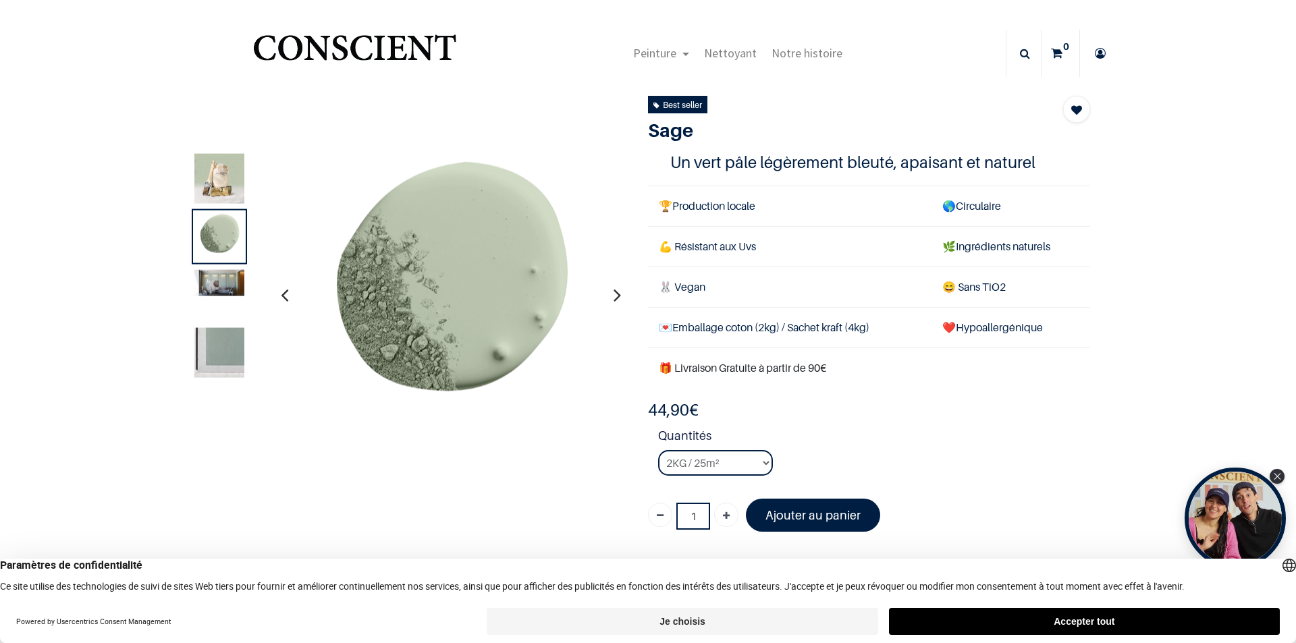
click at [219, 271] on div at bounding box center [219, 294] width 55 height 55
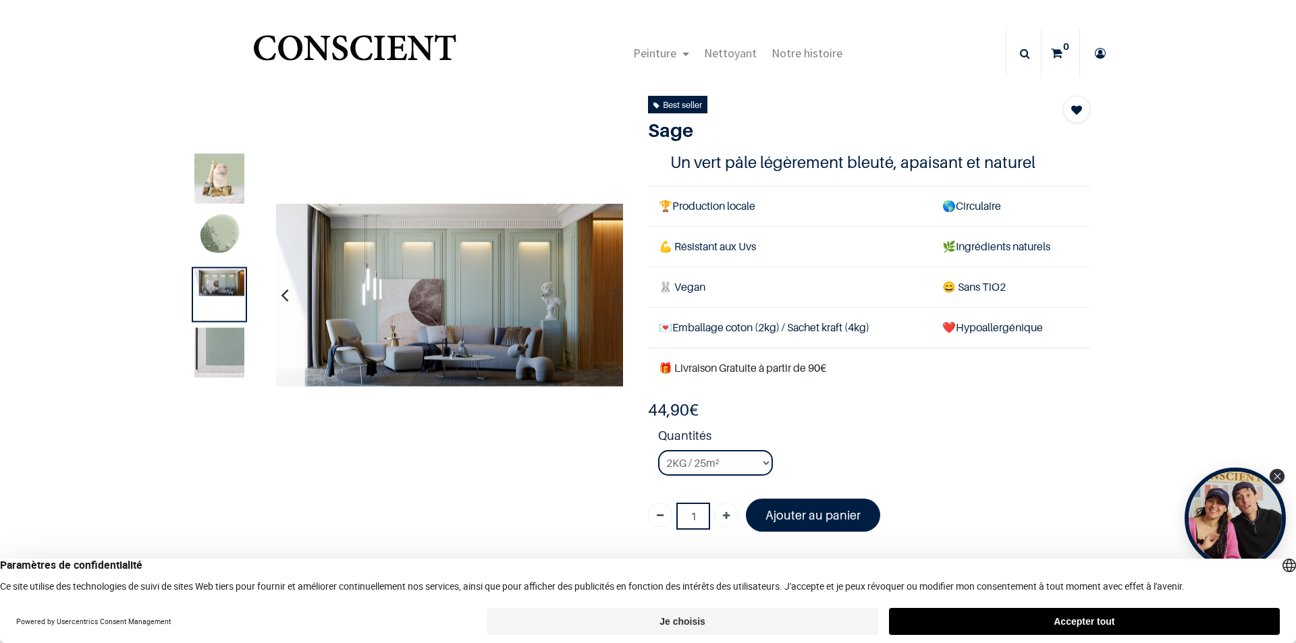
click at [211, 362] on img at bounding box center [219, 352] width 50 height 50
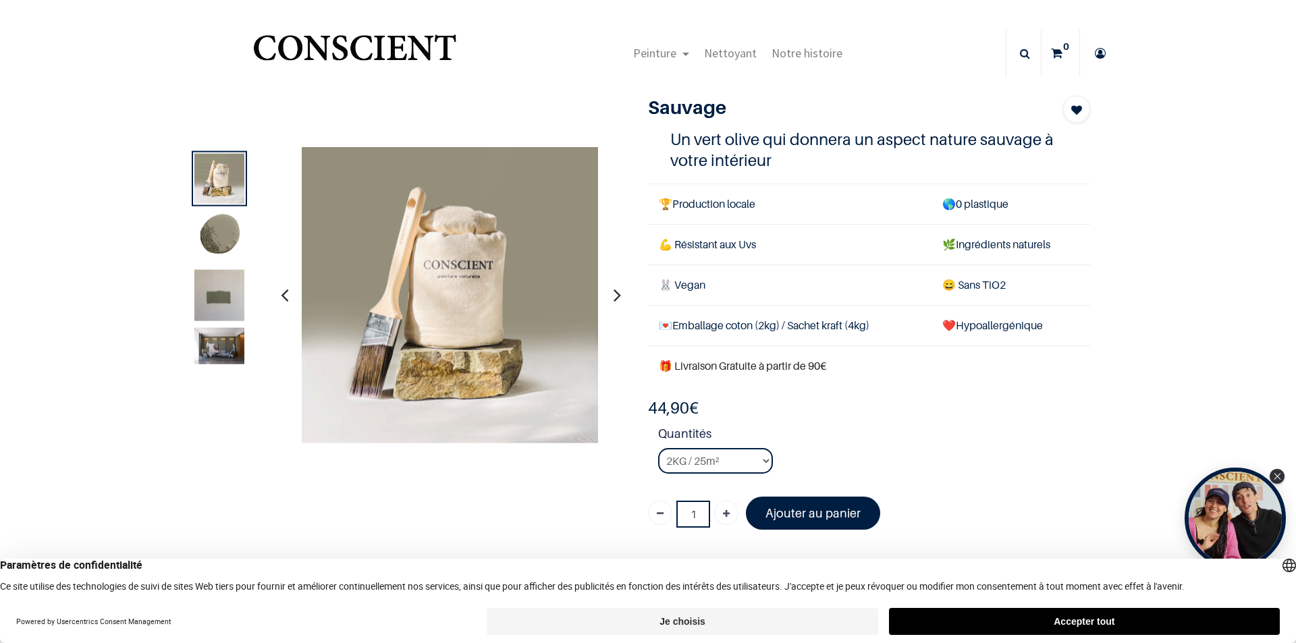
click at [210, 236] on img at bounding box center [219, 236] width 50 height 50
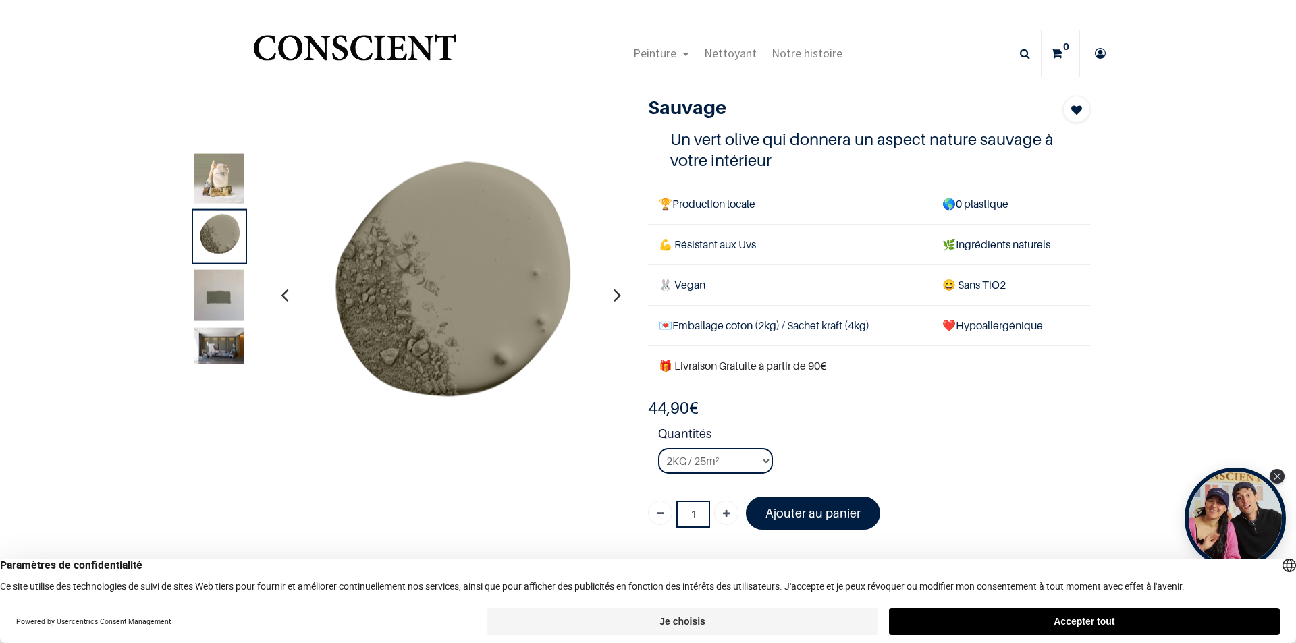
click at [223, 300] on img at bounding box center [219, 302] width 50 height 67
click at [209, 346] on img at bounding box center [219, 345] width 50 height 36
